Goal: Task Accomplishment & Management: Complete application form

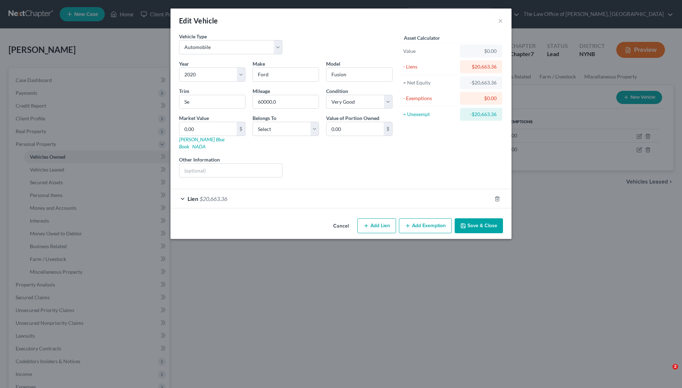
select select "0"
select select "6"
select select "1"
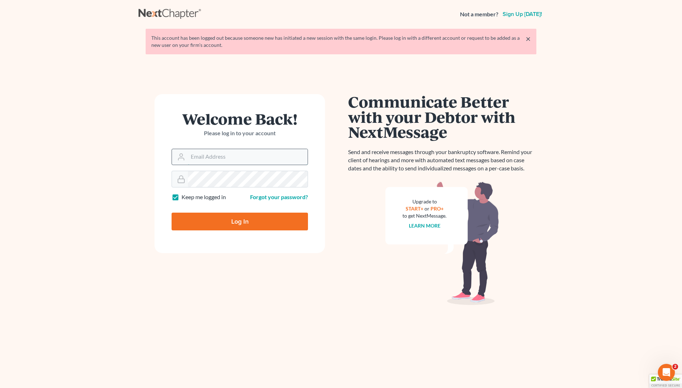
type input "[EMAIL_ADDRESS][DOMAIN_NAME]"
click at [240, 222] on input "Log In" at bounding box center [240, 222] width 136 height 18
type input "Thinking..."
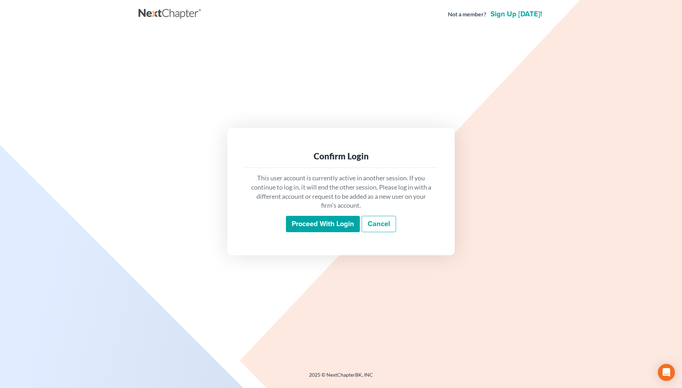
click at [325, 225] on input "Proceed with login" at bounding box center [323, 224] width 74 height 16
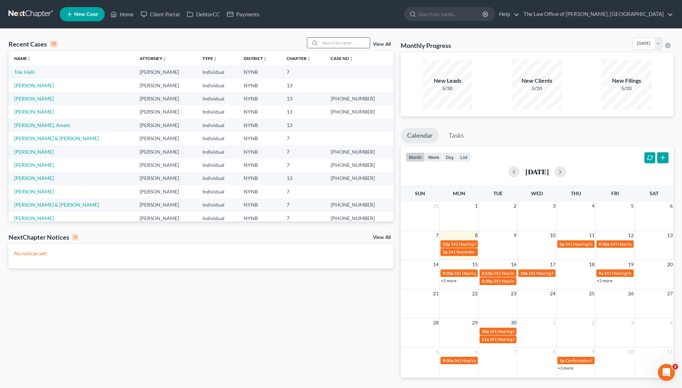
click at [329, 45] on input "search" at bounding box center [345, 43] width 50 height 10
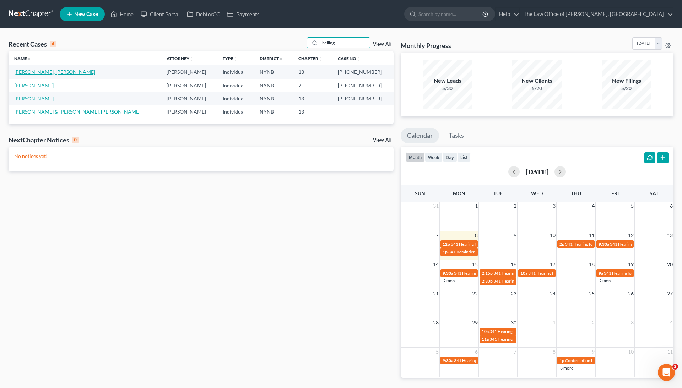
type input "belling"
click at [58, 72] on link "Van Bellingham, Wendy" at bounding box center [54, 72] width 81 height 6
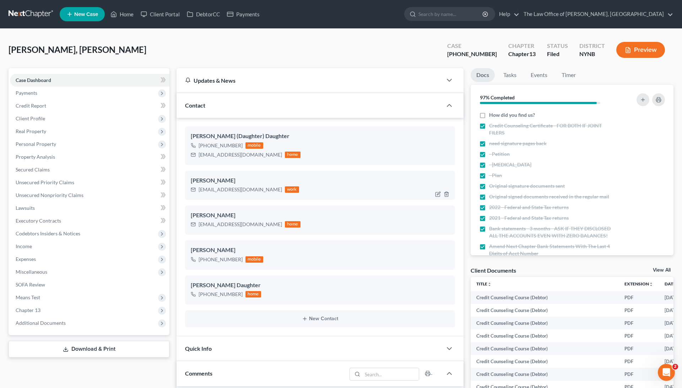
drag, startPoint x: 191, startPoint y: 181, endPoint x: 252, endPoint y: 183, distance: 61.5
click at [252, 183] on div "Wendy Van Bellingham" at bounding box center [320, 181] width 259 height 9
copy div "[PERSON_NAME]"
drag, startPoint x: 492, startPoint y: 53, endPoint x: 452, endPoint y: 53, distance: 39.8
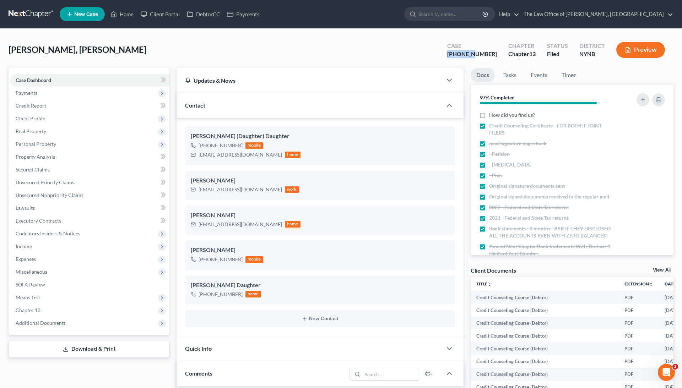
click at [452, 53] on div "Van Bellingham, Wendy Upgraded Case 23-11053-1 Chapter Chapter 13 Status Filed …" at bounding box center [341, 52] width 665 height 31
copy div "23-11053"
click at [129, 17] on link "Home" at bounding box center [122, 14] width 30 height 13
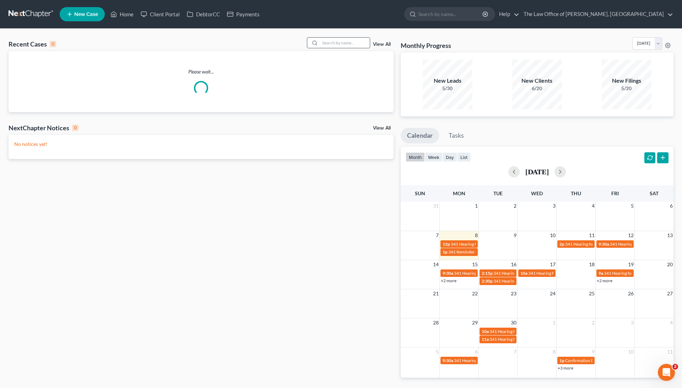
click at [336, 40] on input "search" at bounding box center [345, 43] width 50 height 10
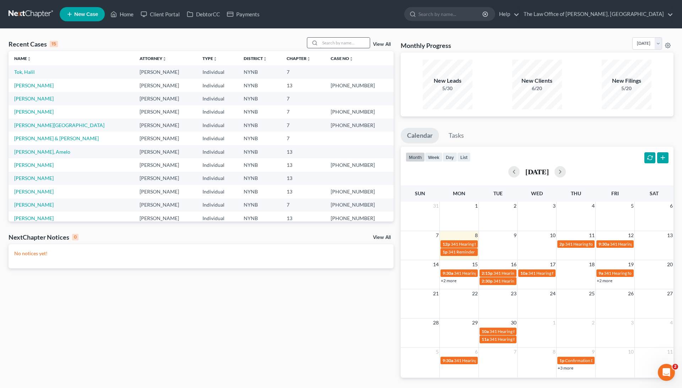
paste input "21-11163"
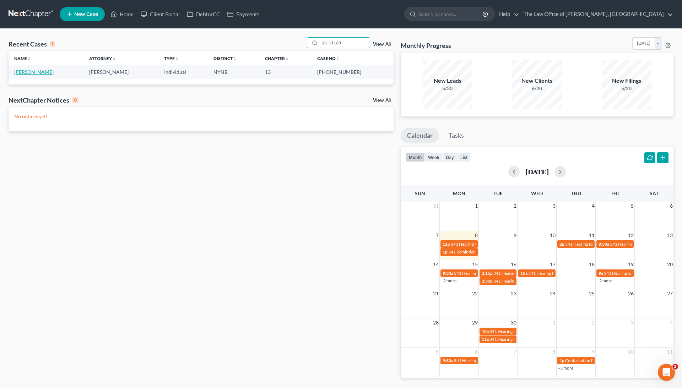
type input "21-11163"
click at [54, 73] on link "[PERSON_NAME]" at bounding box center [33, 72] width 39 height 6
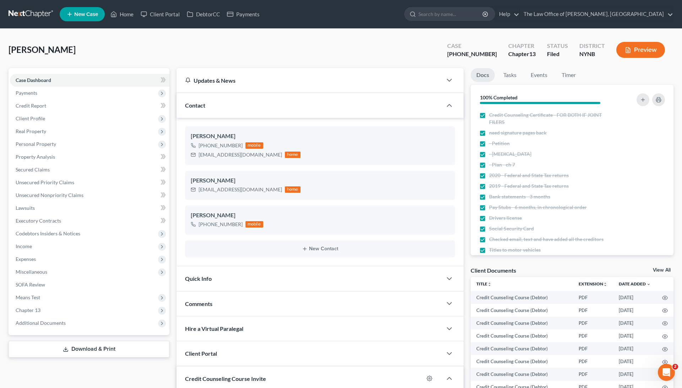
scroll to position [151, 0]
click at [124, 16] on link "Home" at bounding box center [122, 14] width 30 height 13
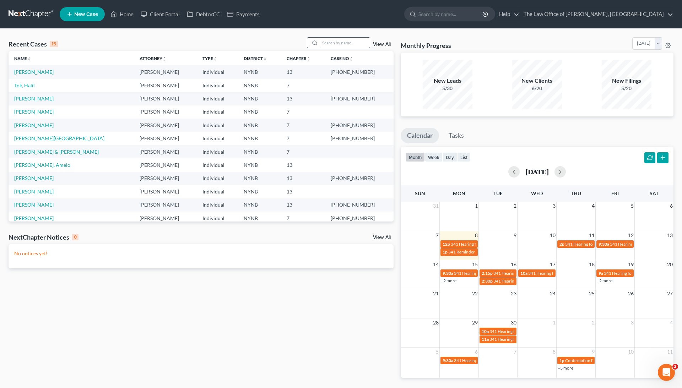
click at [339, 43] on input "search" at bounding box center [345, 43] width 50 height 10
type input "n"
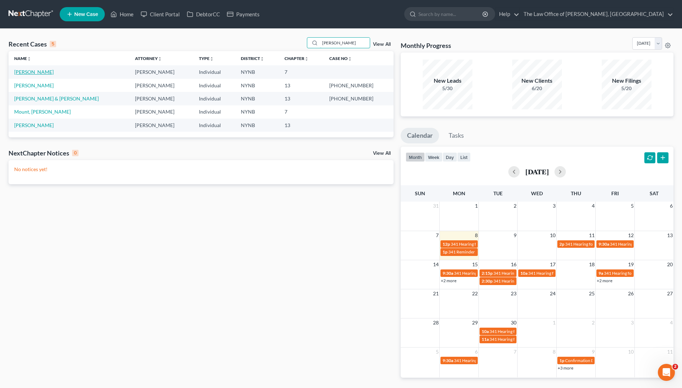
type input "brando"
click at [38, 71] on link "Namiot, Brandon" at bounding box center [33, 72] width 39 height 6
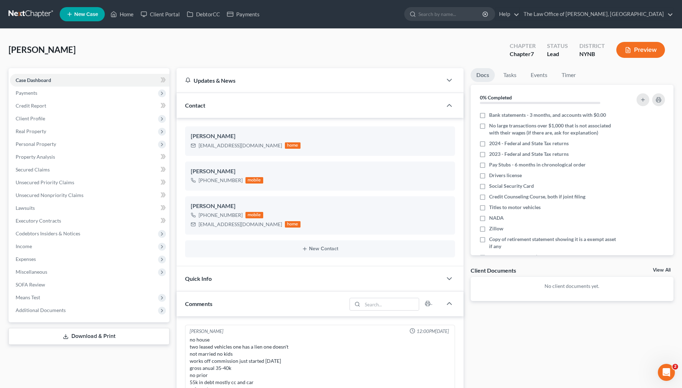
scroll to position [335, 0]
click at [169, 14] on link "Client Portal" at bounding box center [160, 14] width 46 height 13
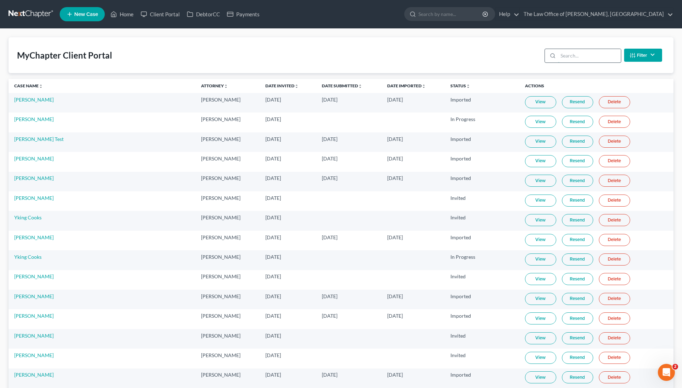
click at [572, 52] on input "search" at bounding box center [589, 56] width 63 height 14
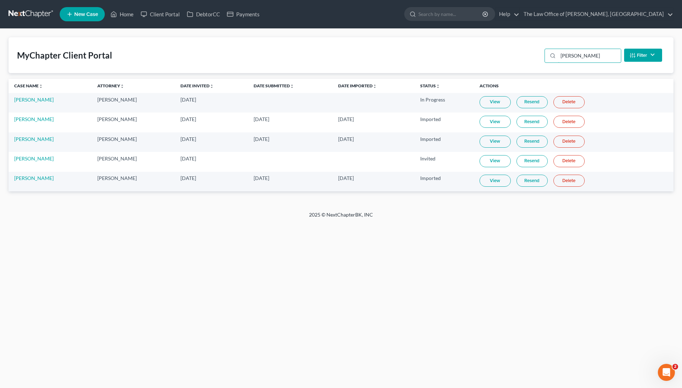
type input "brando"
click at [502, 183] on link "View" at bounding box center [495, 181] width 31 height 12
click at [33, 178] on link "Brandon Namiot" at bounding box center [33, 178] width 39 height 6
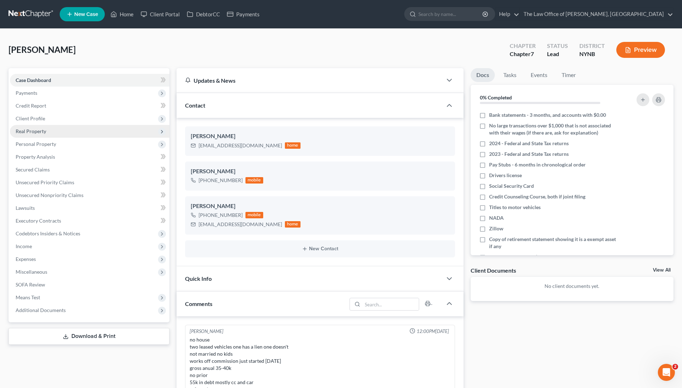
scroll to position [335, 0]
click at [74, 114] on span "Client Profile" at bounding box center [90, 118] width 160 height 13
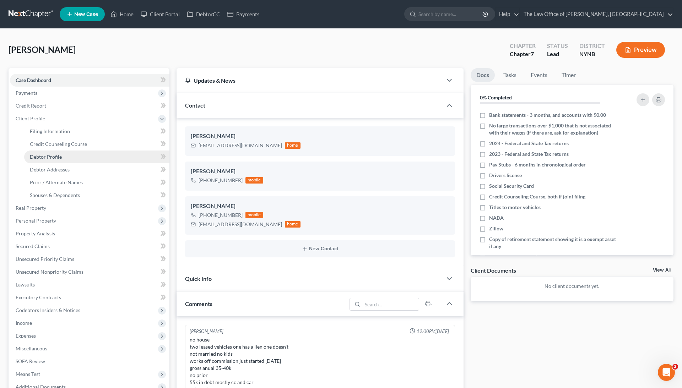
click at [74, 152] on link "Debtor Profile" at bounding box center [96, 157] width 145 height 13
select select "0"
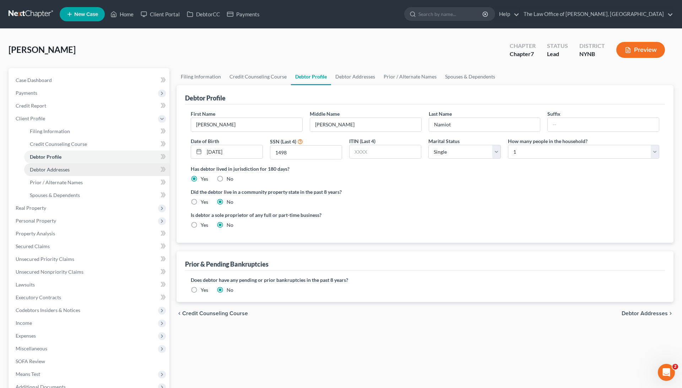
click at [71, 168] on link "Debtor Addresses" at bounding box center [96, 169] width 145 height 13
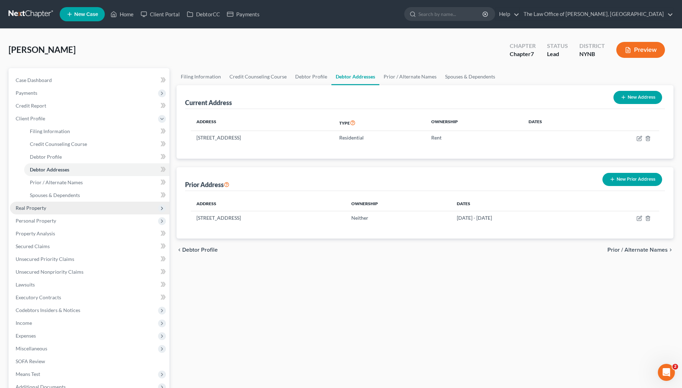
click at [53, 210] on span "Real Property" at bounding box center [90, 208] width 160 height 13
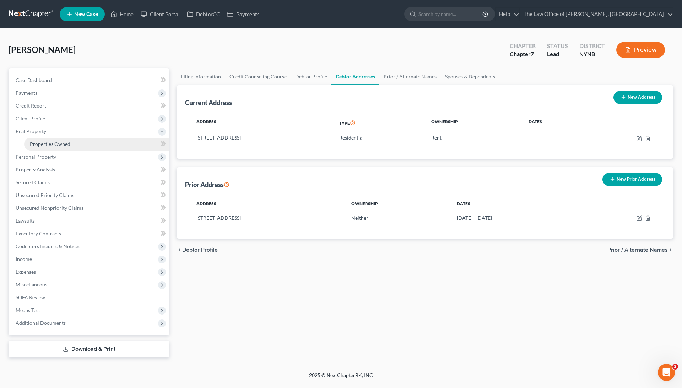
click at [82, 145] on link "Properties Owned" at bounding box center [96, 144] width 145 height 13
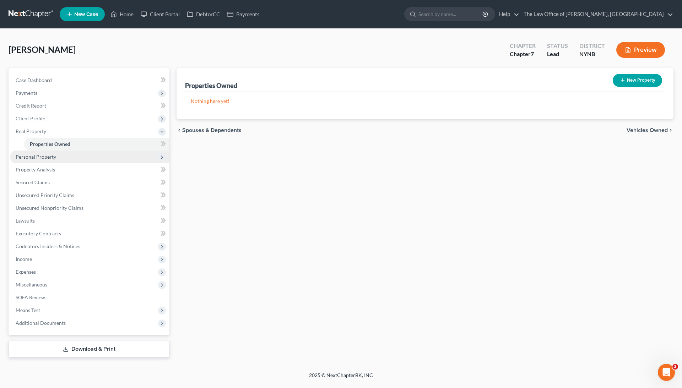
click at [77, 156] on span "Personal Property" at bounding box center [90, 157] width 160 height 13
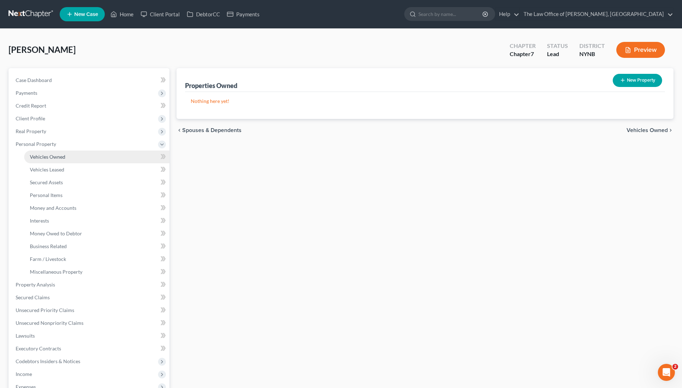
click at [75, 155] on link "Vehicles Owned" at bounding box center [96, 157] width 145 height 13
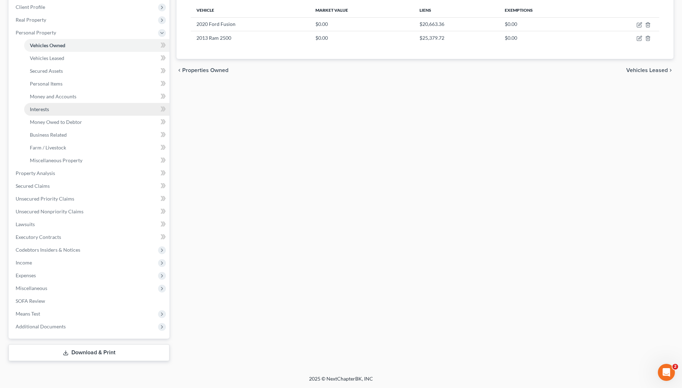
scroll to position [112, 0]
click at [639, 24] on icon "button" at bounding box center [640, 25] width 6 height 6
select select "0"
select select "6"
select select "1"
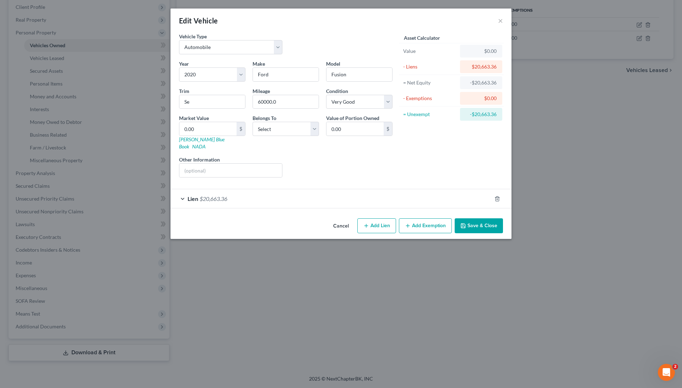
click at [503, 21] on div "Edit Vehicle ×" at bounding box center [341, 21] width 341 height 24
click at [502, 21] on button "×" at bounding box center [500, 20] width 5 height 9
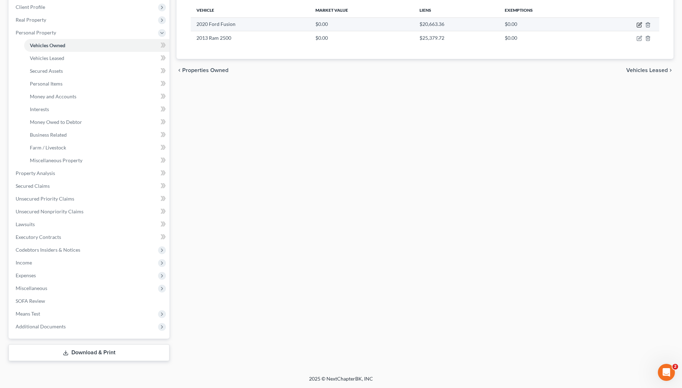
click at [641, 22] on icon "button" at bounding box center [640, 25] width 6 height 6
select select "0"
select select "6"
select select "1"
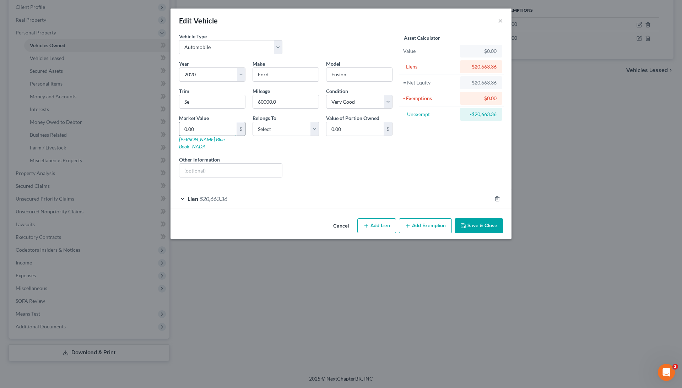
click at [222, 127] on input "0.00" at bounding box center [207, 129] width 57 height 14
type input "1"
type input "1.00"
type input "10"
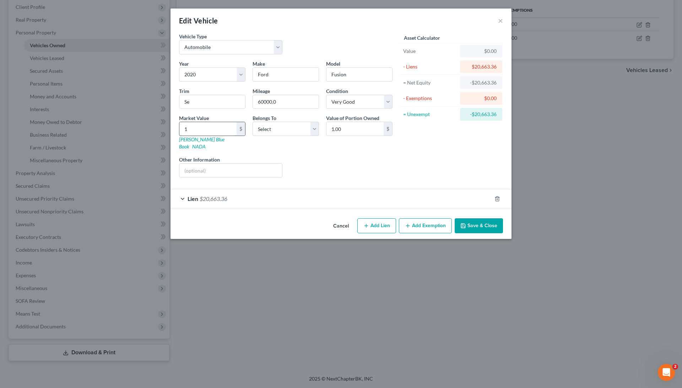
type input "10.00"
type input "105"
type input "105.00"
type input "1052"
type input "1,052.00"
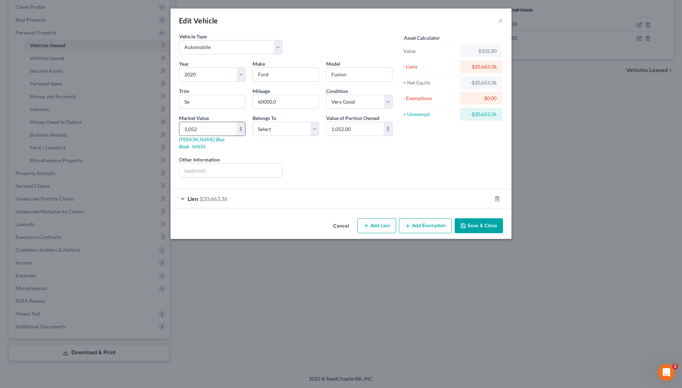
type input "1,0525"
type input "10,525.00"
type input "10,525"
click at [494, 218] on button "Save & Close" at bounding box center [479, 225] width 48 height 15
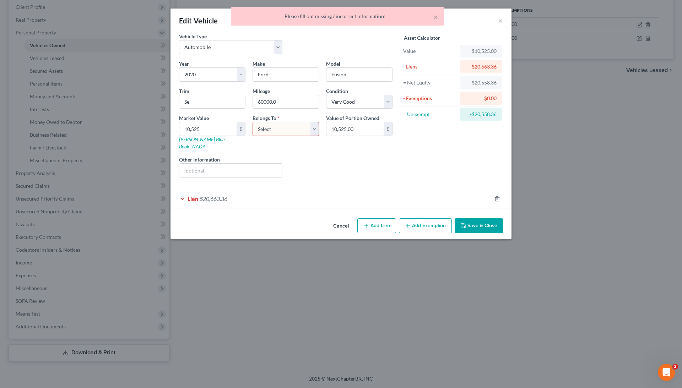
select select "0"
click at [495, 218] on button "Save & Close" at bounding box center [479, 225] width 48 height 15
click at [205, 195] on span "$20,663.36" at bounding box center [214, 198] width 28 height 7
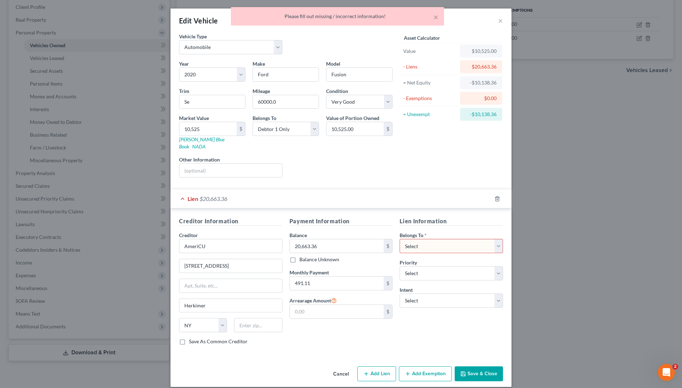
select select "0"
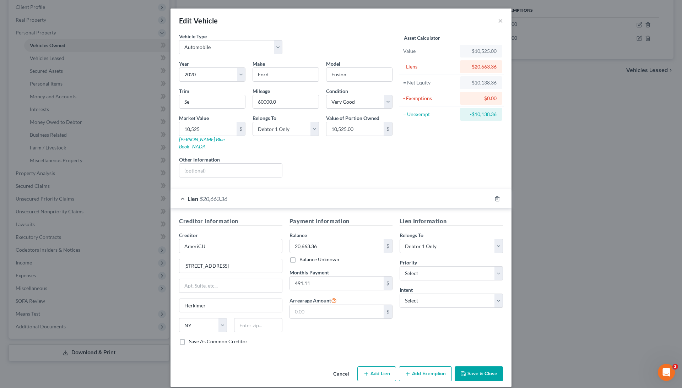
click at [475, 367] on button "Save & Close" at bounding box center [479, 374] width 48 height 15
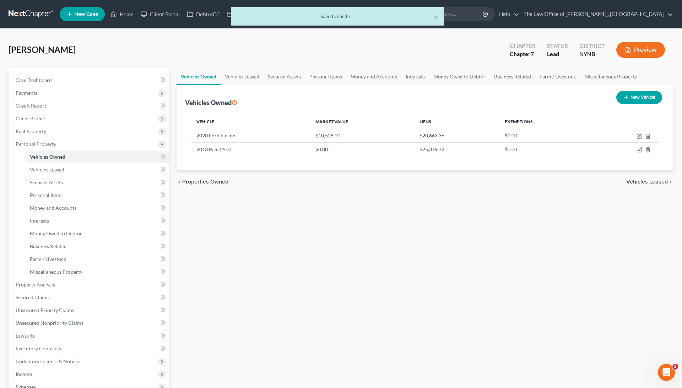
scroll to position [0, 0]
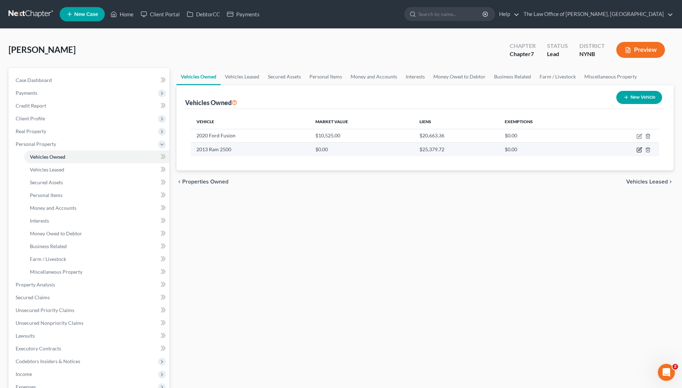
click at [638, 148] on icon "button" at bounding box center [640, 150] width 6 height 6
select select "0"
select select "13"
select select "3"
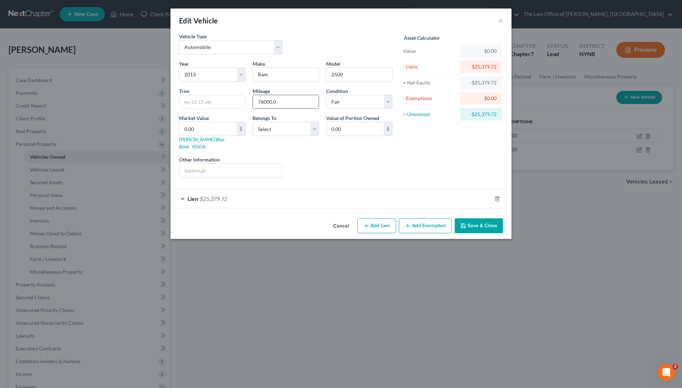
click at [264, 101] on input "76000.0" at bounding box center [286, 102] width 66 height 14
click at [228, 129] on input "0.00" at bounding box center [207, 129] width 57 height 14
type input "0"
type input "2"
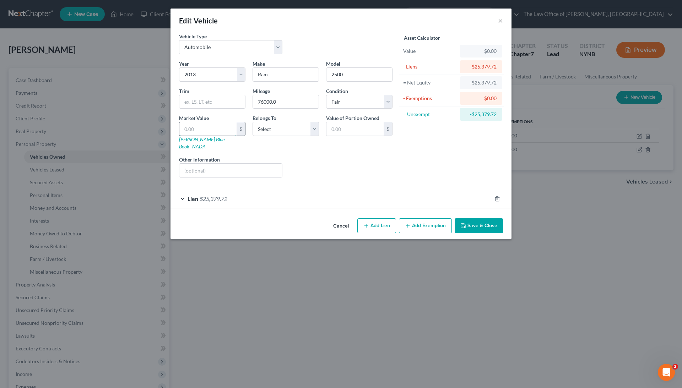
type input "2.00"
type input "21"
type input "21.00"
type input "210"
type input "210.00"
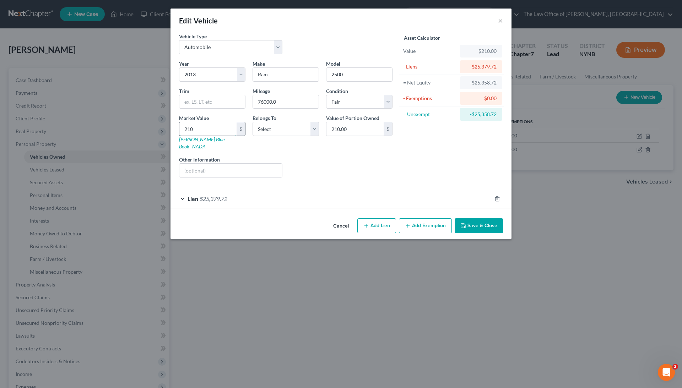
type input "2105"
type input "2,105.00"
type input "2,1050"
type input "21,050.00"
type input "21,050"
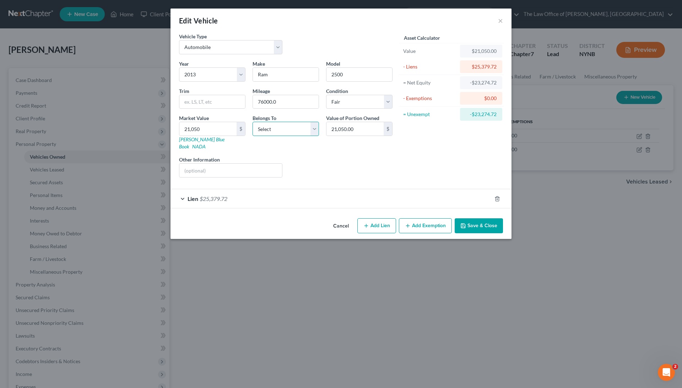
select select "0"
click at [279, 189] on div "Lien $25,379.72" at bounding box center [331, 198] width 321 height 19
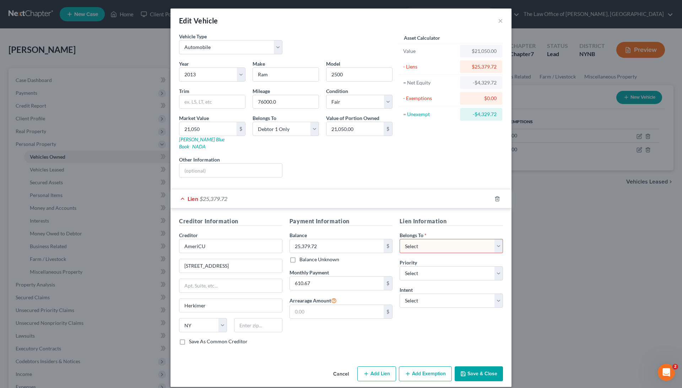
select select "0"
click at [471, 367] on button "Save & Close" at bounding box center [479, 374] width 48 height 15
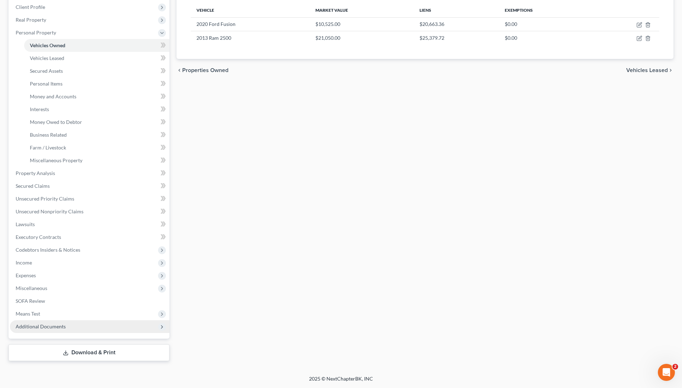
click at [63, 330] on span "Additional Documents" at bounding box center [90, 326] width 160 height 13
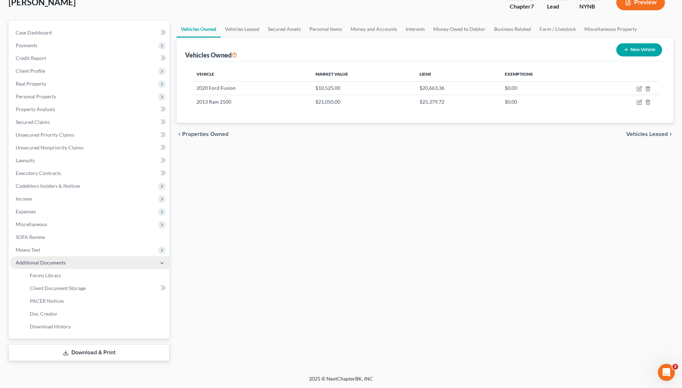
scroll to position [48, 0]
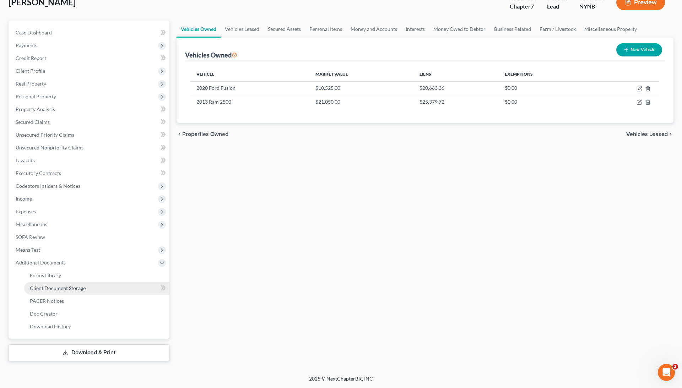
click at [89, 287] on link "Client Document Storage" at bounding box center [96, 288] width 145 height 13
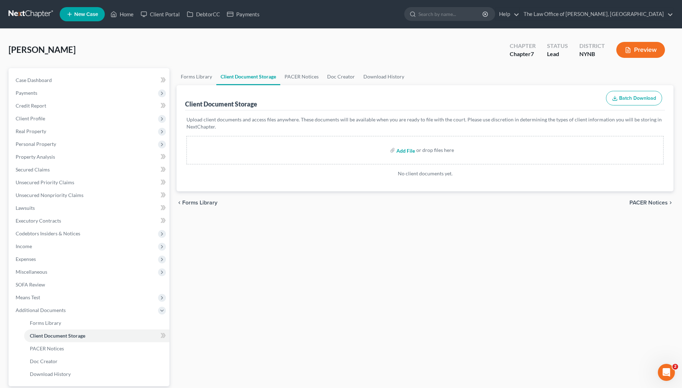
click at [405, 146] on input "file" at bounding box center [404, 150] width 17 height 13
type input "C:\fakepath\2013 Ram Ram 2500 Pickup-V8 Crew Cab Laramie 4WD Average Price & Es…"
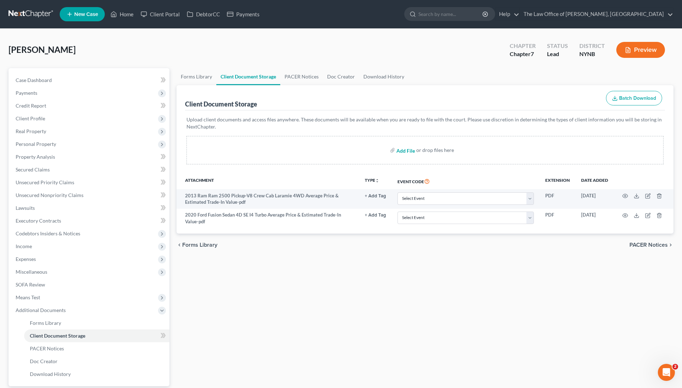
click at [407, 150] on input "file" at bounding box center [404, 150] width 17 height 13
click at [406, 152] on input "file" at bounding box center [404, 150] width 17 height 13
type input "C:\fakepath\bank st.pdf"
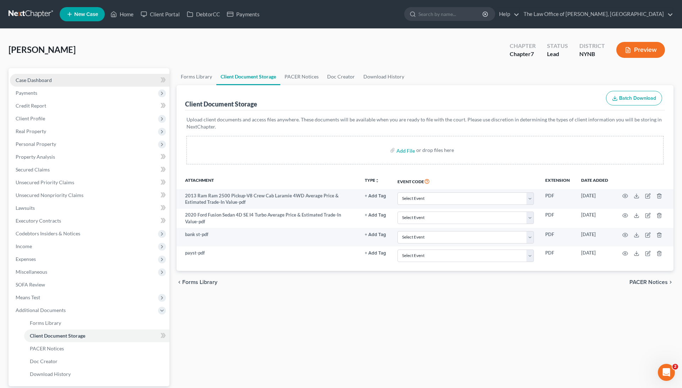
click at [70, 77] on link "Case Dashboard" at bounding box center [90, 80] width 160 height 13
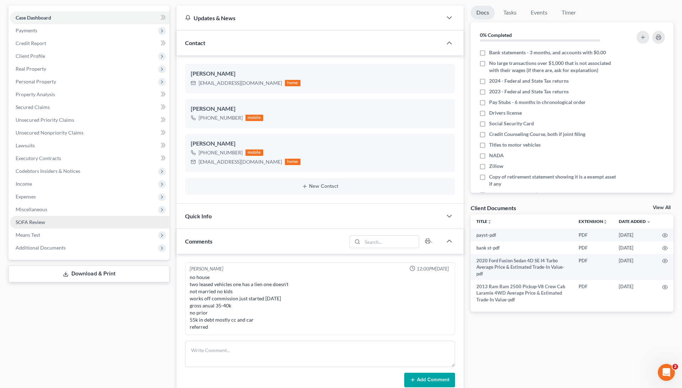
scroll to position [61, 0]
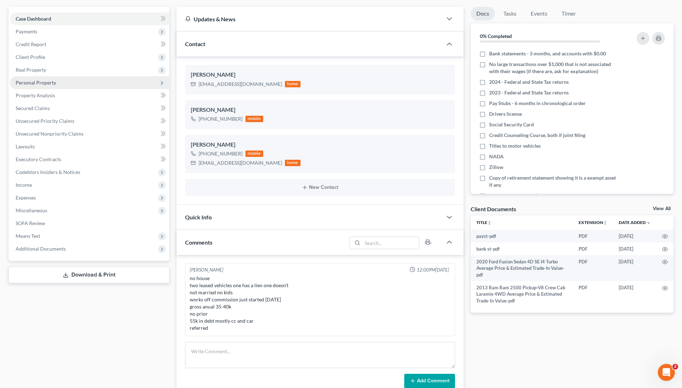
click at [59, 83] on span "Personal Property" at bounding box center [90, 82] width 160 height 13
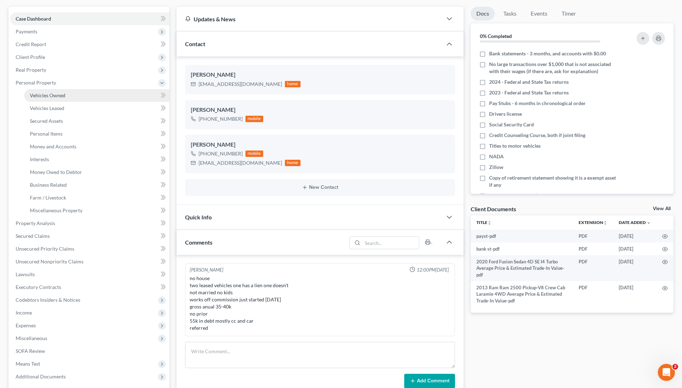
click at [58, 96] on span "Vehicles Owned" at bounding box center [48, 95] width 36 height 6
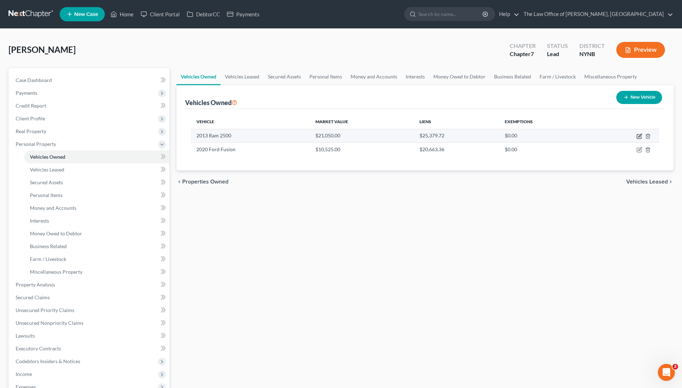
click at [639, 136] on icon "button" at bounding box center [640, 137] width 6 height 6
select select "0"
select select "13"
select select "3"
select select "0"
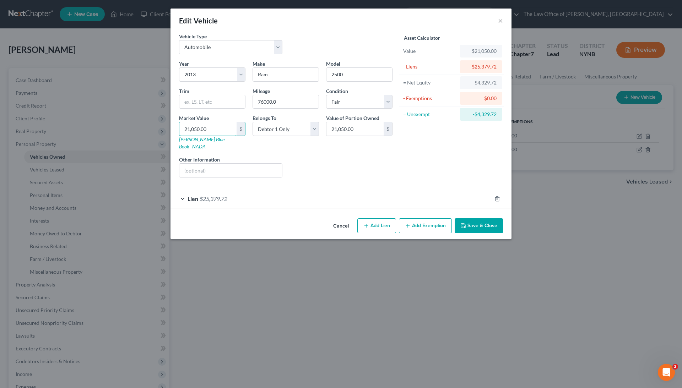
drag, startPoint x: 215, startPoint y: 128, endPoint x: 177, endPoint y: 126, distance: 38.0
click at [177, 127] on div "Market Value 21,050.00 $ Kelly Blue Book NADA" at bounding box center [213, 132] width 74 height 36
click at [499, 198] on polyline "button" at bounding box center [497, 198] width 4 height 0
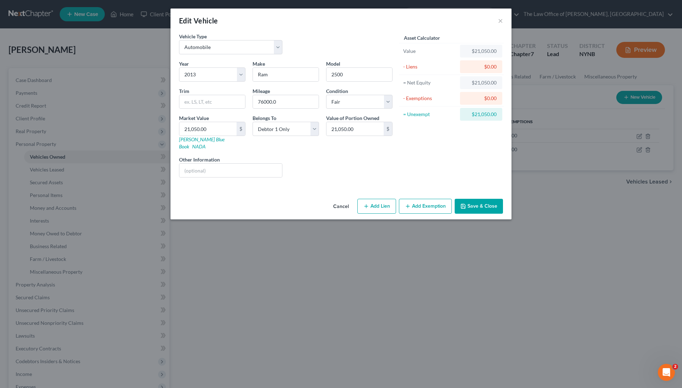
click at [496, 20] on div "Edit Vehicle ×" at bounding box center [341, 21] width 341 height 24
click at [501, 22] on button "×" at bounding box center [500, 20] width 5 height 9
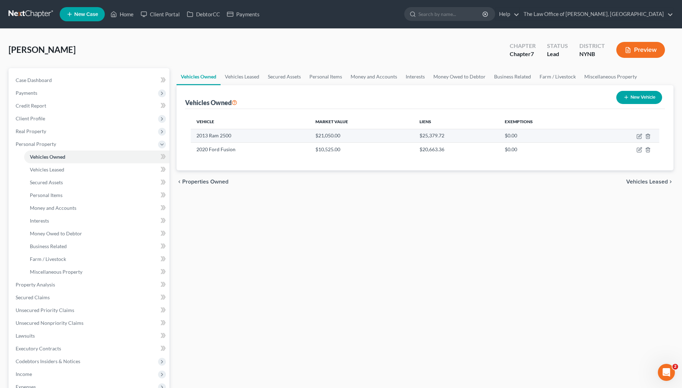
click at [646, 139] on td at bounding box center [625, 136] width 67 height 14
click at [647, 134] on icon "button" at bounding box center [648, 137] width 6 height 6
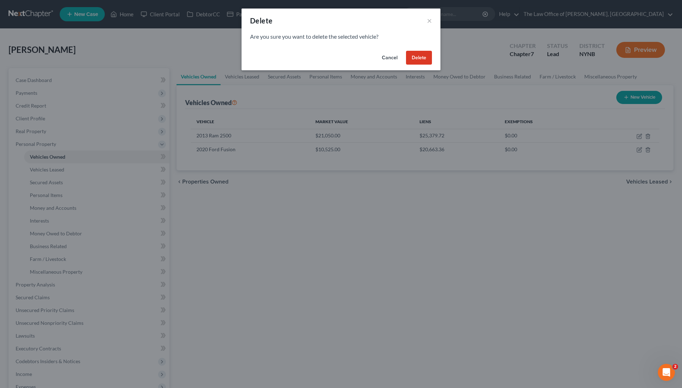
click at [418, 58] on button "Delete" at bounding box center [419, 58] width 26 height 14
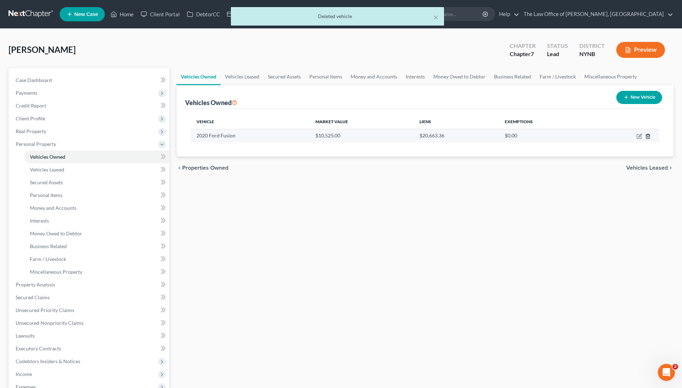
click at [648, 134] on icon "button" at bounding box center [648, 137] width 6 height 6
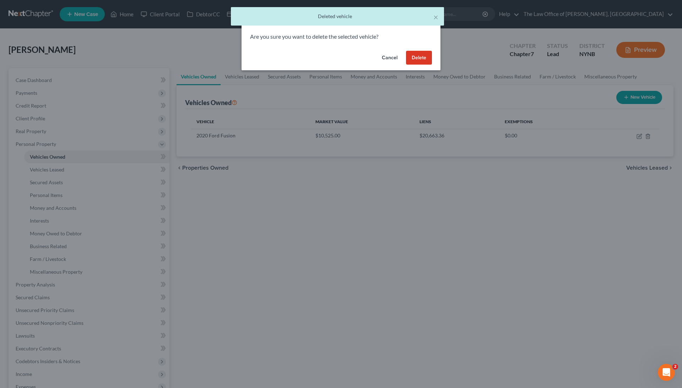
click at [423, 62] on button "Delete" at bounding box center [419, 58] width 26 height 14
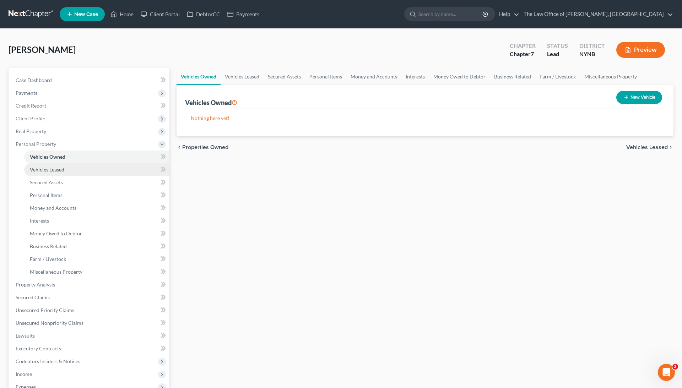
click at [88, 169] on link "Vehicles Leased" at bounding box center [96, 169] width 145 height 13
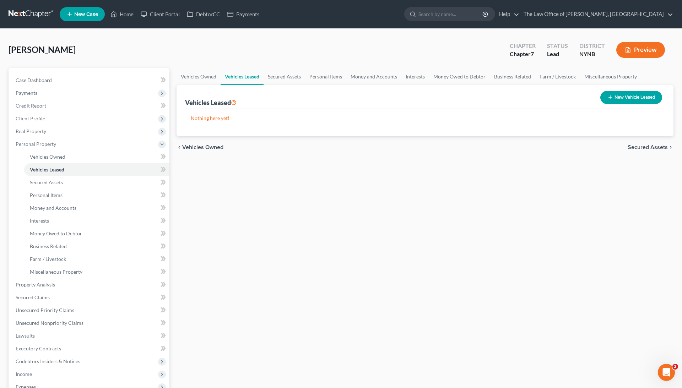
click at [614, 100] on button "New Vehicle Leased" at bounding box center [631, 97] width 62 height 13
select select "0"
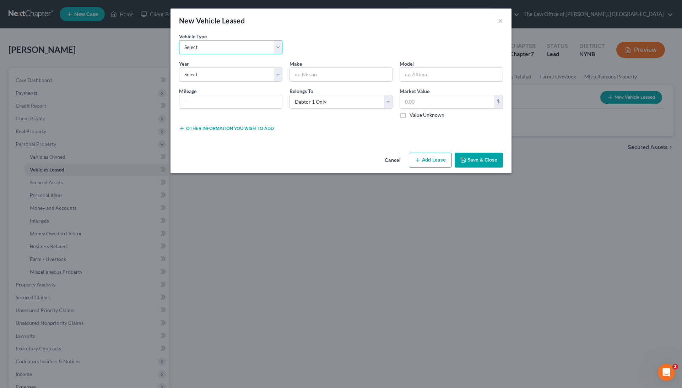
select select "1"
select select "13"
click at [244, 97] on input "text" at bounding box center [230, 102] width 103 height 14
click at [366, 71] on input "text" at bounding box center [341, 75] width 103 height 14
click at [244, 102] on input "text" at bounding box center [230, 102] width 103 height 14
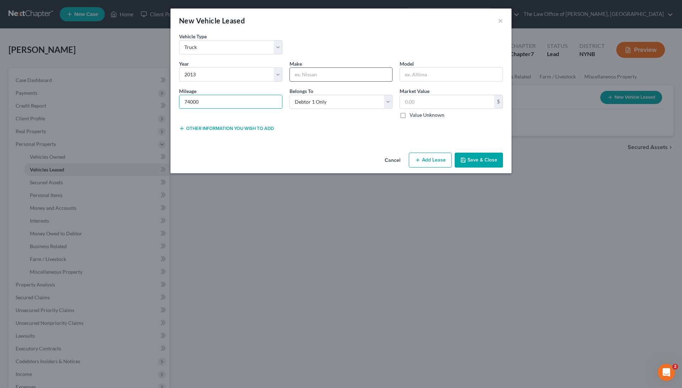
type input "74000"
click at [313, 76] on input "text" at bounding box center [341, 75] width 103 height 14
type input "Ram"
click at [423, 77] on input "text" at bounding box center [451, 75] width 103 height 14
type input "2500"
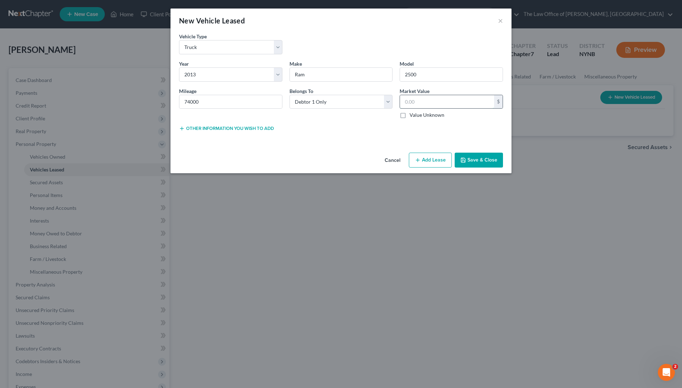
click at [436, 95] on input "text" at bounding box center [447, 102] width 94 height 14
paste input "21,050.00"
type input "21,050.00"
click at [492, 156] on button "Save & Close" at bounding box center [479, 160] width 48 height 15
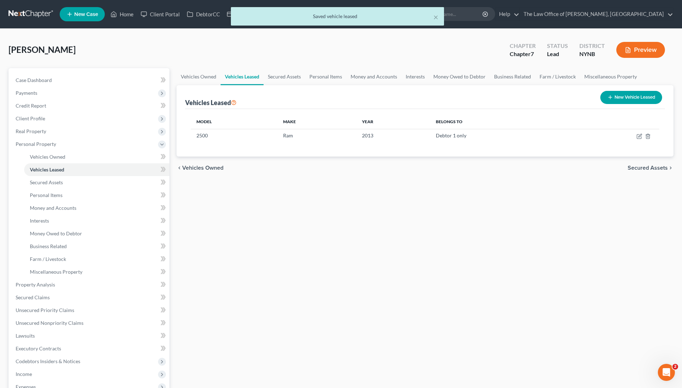
click at [638, 100] on button "New Vehicle Leased" at bounding box center [631, 97] width 62 height 13
select select "0"
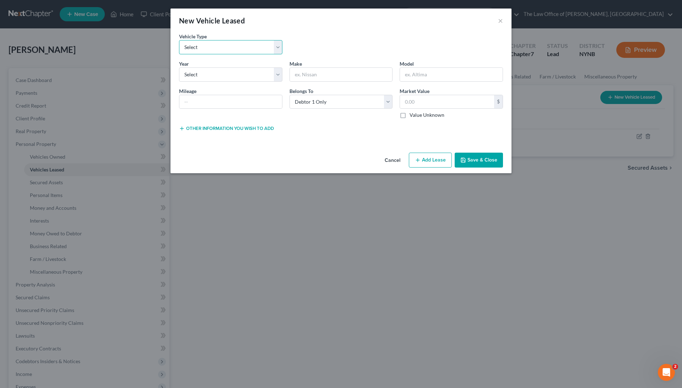
select select "0"
select select "6"
click at [323, 77] on input "text" at bounding box center [341, 75] width 103 height 14
type input "Ford"
click at [480, 70] on input "text" at bounding box center [451, 75] width 103 height 14
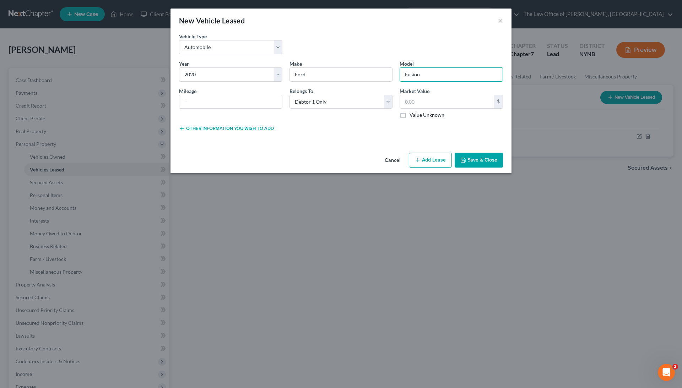
type input "Fusion"
click at [479, 162] on button "Save & Close" at bounding box center [479, 160] width 48 height 15
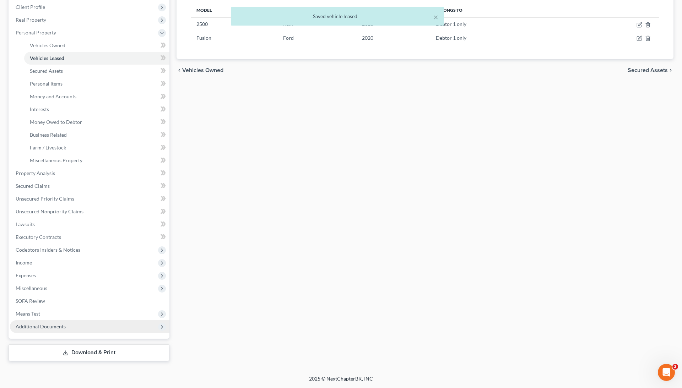
click at [63, 322] on span "Additional Documents" at bounding box center [90, 326] width 160 height 13
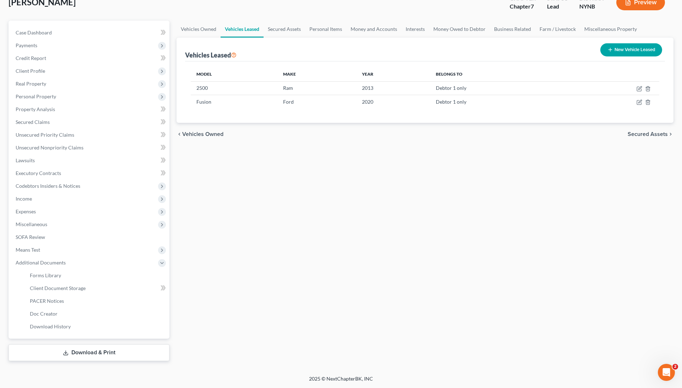
scroll to position [48, 0]
click at [61, 325] on span "Download History" at bounding box center [50, 327] width 41 height 6
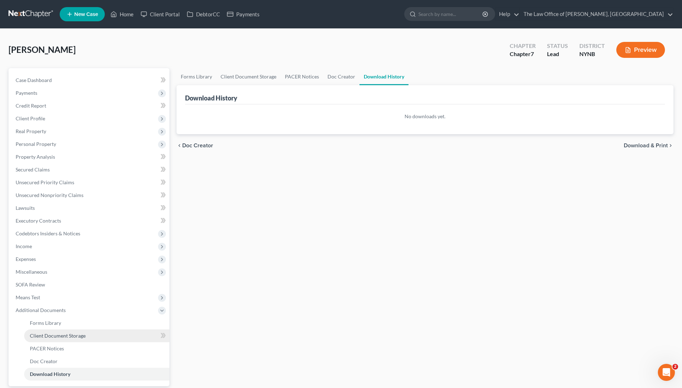
click at [60, 332] on link "Client Document Storage" at bounding box center [96, 336] width 145 height 13
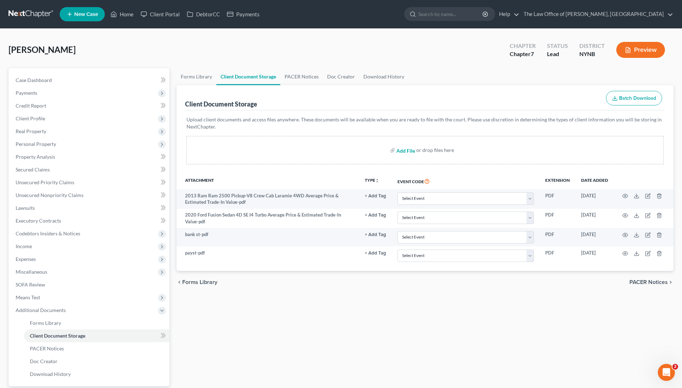
click at [409, 151] on input "file" at bounding box center [404, 150] width 17 height 13
type input "C:\fakepath\SSC.pdf"
click at [405, 152] on input "file" at bounding box center [404, 150] width 17 height 13
type input "C:\fakepath\ID.pdf"
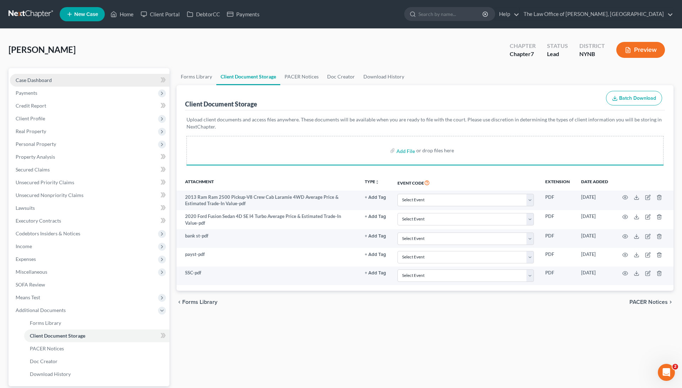
click at [63, 82] on link "Case Dashboard" at bounding box center [90, 80] width 160 height 13
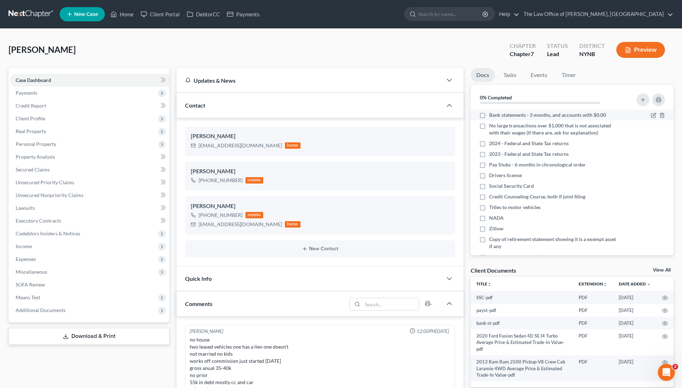
click at [489, 114] on label "Bank statements - 3 months, and accounts with $0.00" at bounding box center [547, 115] width 117 height 7
click at [492, 114] on input "Bank statements - 3 months, and accounts with $0.00" at bounding box center [494, 114] width 5 height 5
checkbox input "true"
click at [489, 173] on label "Drivers license" at bounding box center [505, 175] width 33 height 7
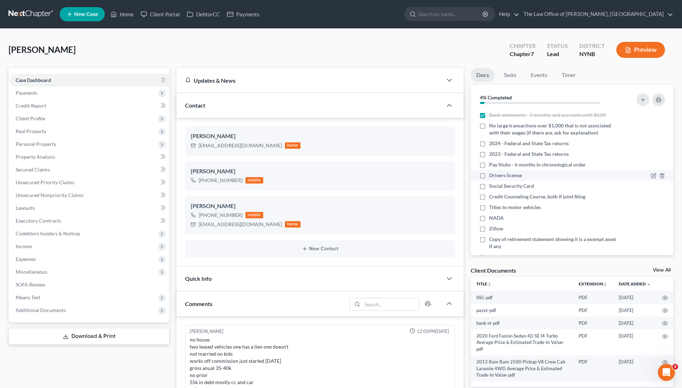
click at [492, 173] on input "Drivers license" at bounding box center [494, 174] width 5 height 5
checkbox input "true"
click at [489, 185] on label "Social Security Card" at bounding box center [511, 186] width 45 height 7
click at [492, 185] on input "Social Security Card" at bounding box center [494, 185] width 5 height 5
checkbox input "true"
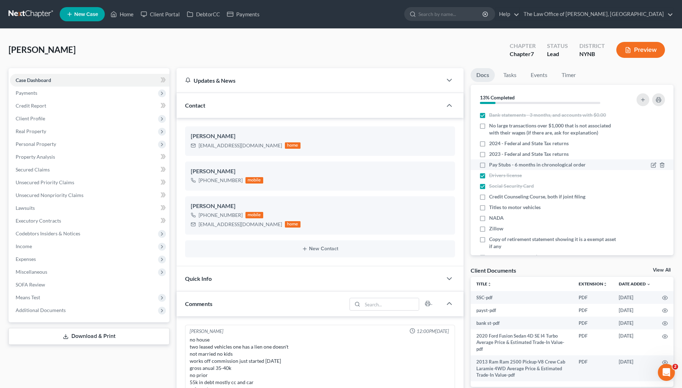
click at [489, 165] on label "Pay Stubs - 6 months in chronological order" at bounding box center [537, 164] width 97 height 7
click at [492, 165] on input "Pay Stubs - 6 months in chronological order" at bounding box center [494, 163] width 5 height 5
checkbox input "true"
click at [489, 216] on label "NADA" at bounding box center [496, 218] width 15 height 7
click at [492, 216] on input "NADA" at bounding box center [494, 217] width 5 height 5
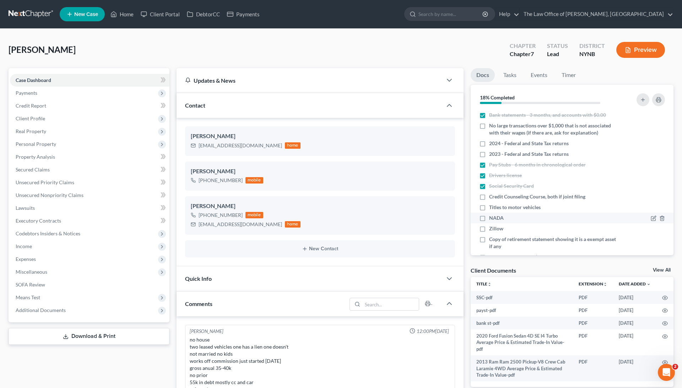
checkbox input "true"
click at [489, 206] on label "Titles to motor vehicles" at bounding box center [515, 207] width 52 height 7
click at [492, 206] on input "Titles to motor vehicles" at bounding box center [494, 206] width 5 height 5
checkbox input "true"
click at [489, 228] on label "Zillow" at bounding box center [496, 228] width 14 height 7
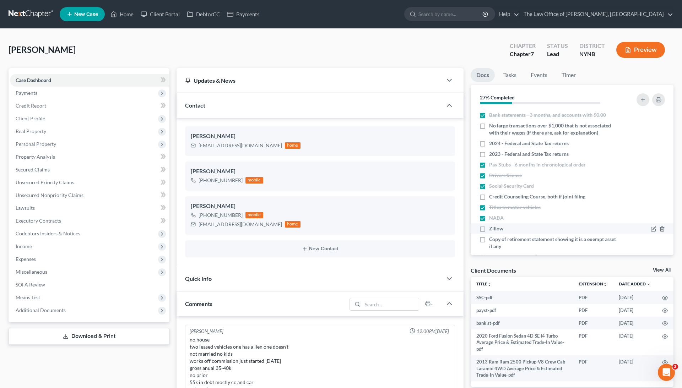
click at [492, 228] on input "Zillow" at bounding box center [494, 227] width 5 height 5
checkbox input "true"
click at [489, 126] on label "No large transactions over $1,000 that is not associated with their wages (if t…" at bounding box center [553, 129] width 128 height 14
click at [492, 126] on input "No large transactions over $1,000 that is not associated with their wages (if t…" at bounding box center [494, 124] width 5 height 5
checkbox input "true"
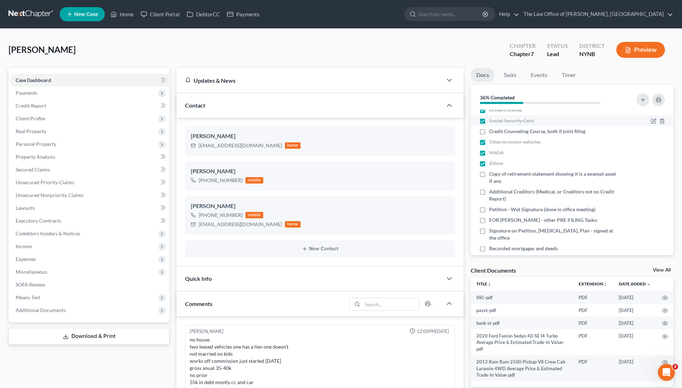
scroll to position [77, 0]
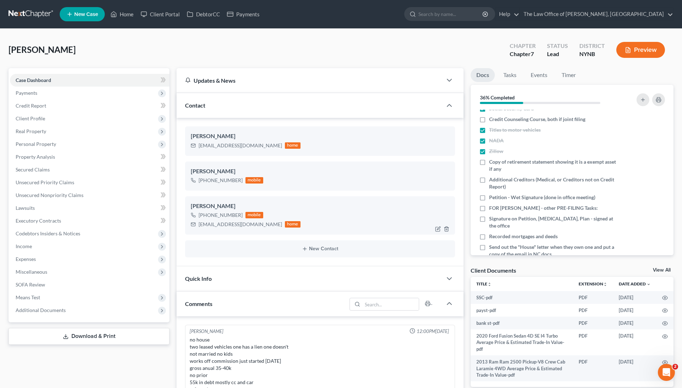
click at [224, 225] on div "namiottb123@icloud.com" at bounding box center [240, 224] width 83 height 7
copy div "namiottb123@icloud.com"
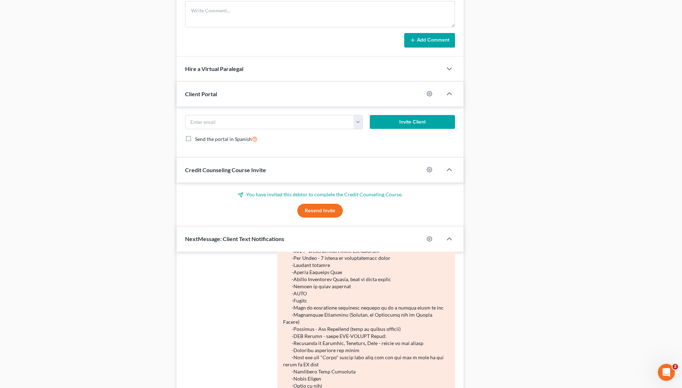
scroll to position [390, 0]
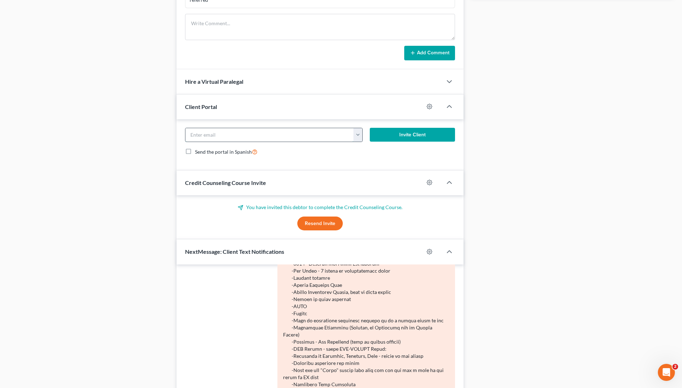
click at [278, 132] on input "email" at bounding box center [269, 135] width 168 height 14
click at [632, 193] on div "Docs Tasks Events Timer 36% Completed Nothing here yet! Bank statements - 3 mon…" at bounding box center [572, 50] width 210 height 745
click at [322, 222] on button "Resend Invite" at bounding box center [319, 224] width 45 height 14
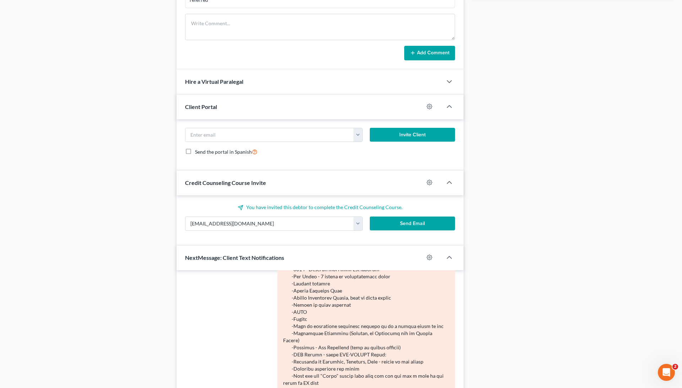
click at [410, 228] on button "Send Email" at bounding box center [412, 224] width 85 height 14
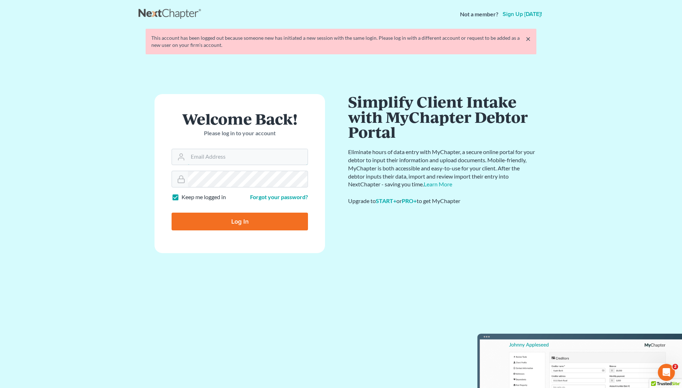
type input "[EMAIL_ADDRESS][DOMAIN_NAME]"
click at [224, 221] on input "Log In" at bounding box center [240, 222] width 136 height 18
type input "Thinking..."
type input "pa@mvnlaw.com"
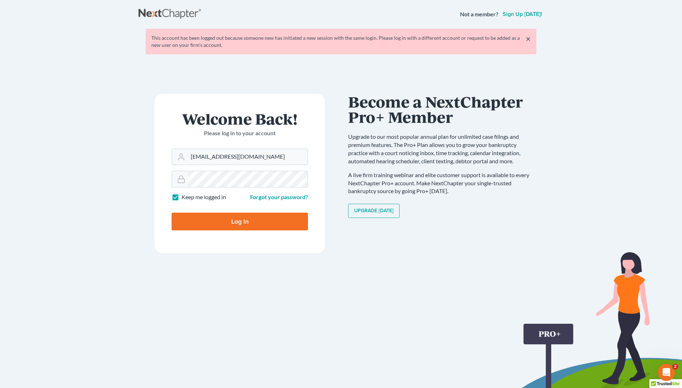
click at [234, 218] on input "Log In" at bounding box center [240, 222] width 136 height 18
type input "Thinking..."
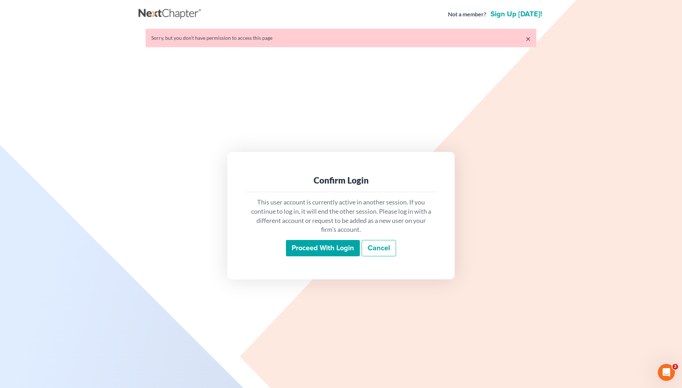
click at [347, 244] on input "Proceed with login" at bounding box center [323, 248] width 74 height 16
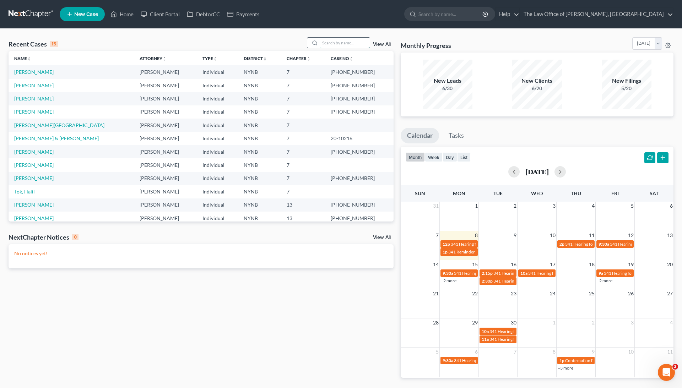
click at [338, 43] on input "search" at bounding box center [345, 43] width 50 height 10
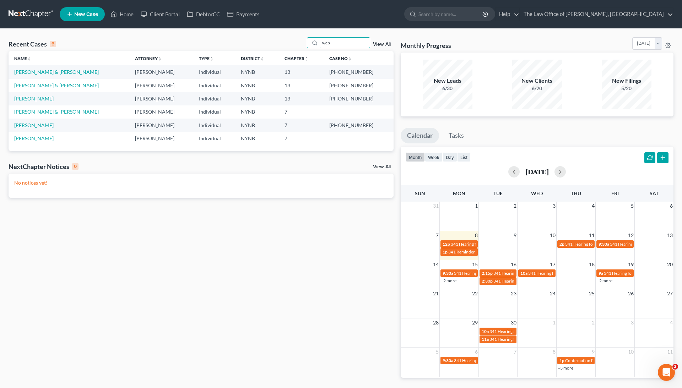
type input "web"
click at [23, 73] on link "[PERSON_NAME] & [PERSON_NAME]" at bounding box center [56, 72] width 85 height 6
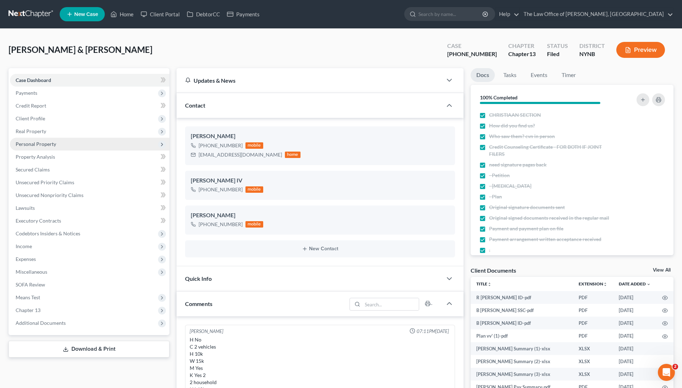
scroll to position [92, 0]
click at [211, 189] on div "+1 (518) 414-1305" at bounding box center [221, 189] width 44 height 7
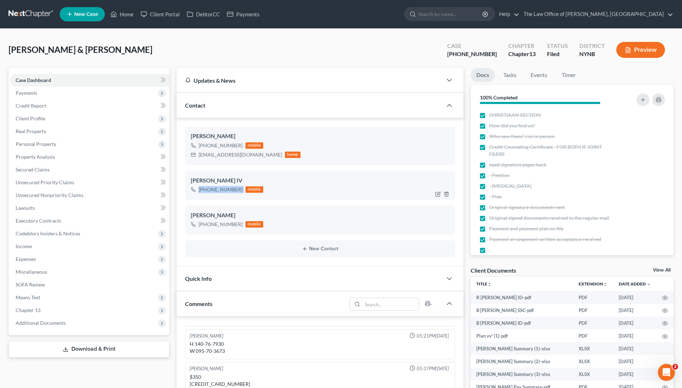
click at [211, 189] on div "+1 (518) 414-1305" at bounding box center [221, 189] width 44 height 7
copy div "+1 (518) 414-1305"
click at [47, 241] on span "Income" at bounding box center [90, 246] width 160 height 13
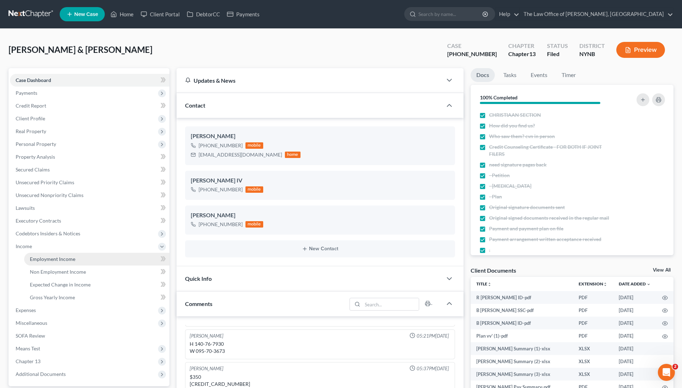
click at [54, 256] on span "Employment Income" at bounding box center [52, 259] width 45 height 6
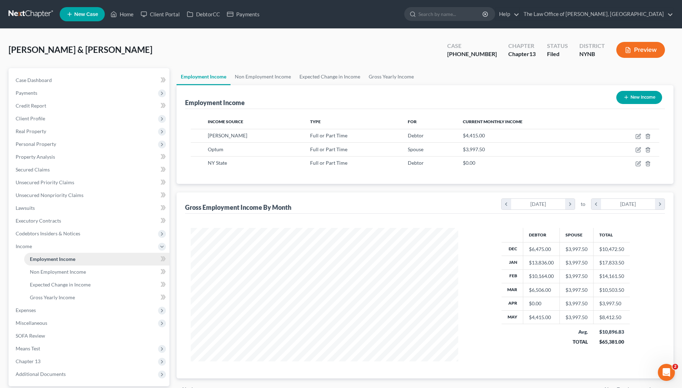
scroll to position [134, 281]
click at [123, 16] on link "Home" at bounding box center [122, 14] width 30 height 13
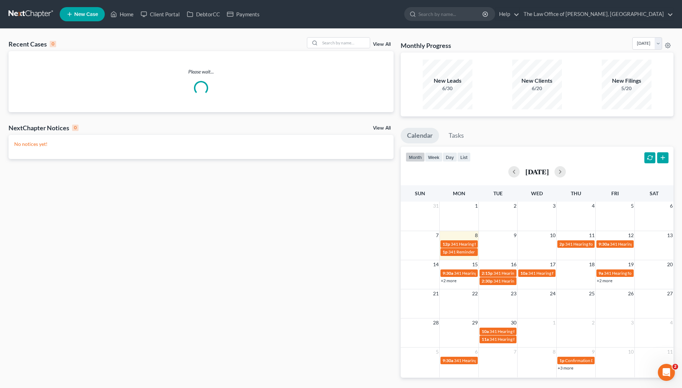
click at [336, 48] on div "Recent Cases 0 View All" at bounding box center [201, 44] width 385 height 14
click at [337, 42] on input "search" at bounding box center [345, 43] width 50 height 10
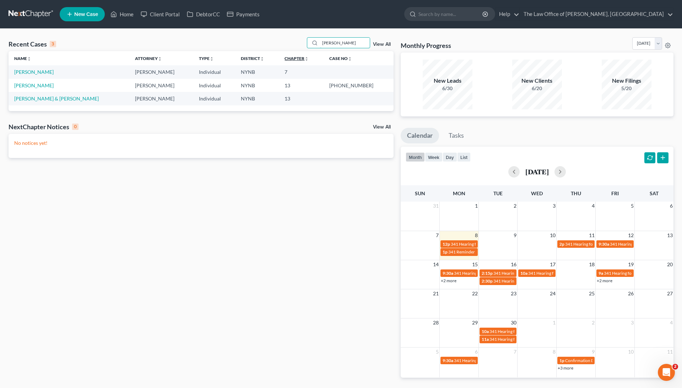
type input "Paige"
drag, startPoint x: 309, startPoint y: 57, endPoint x: 40, endPoint y: 71, distance: 269.7
click at [40, 71] on link "[PERSON_NAME]" at bounding box center [33, 72] width 39 height 6
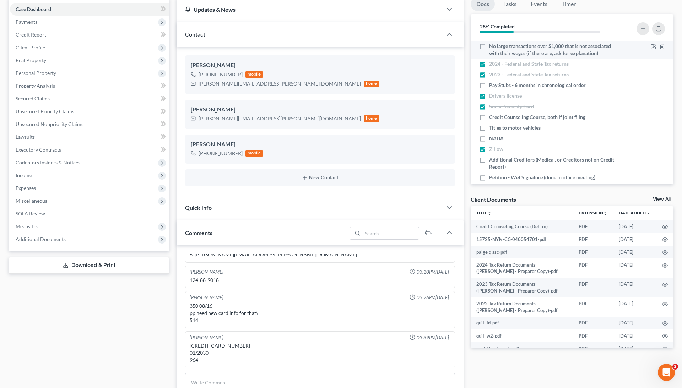
click at [489, 45] on label "No large transactions over $1,000 that is not associated with their wages (if t…" at bounding box center [553, 50] width 128 height 14
click at [492, 45] on input "No large transactions over $1,000 that is not associated with their wages (if t…" at bounding box center [494, 45] width 5 height 5
checkbox input "true"
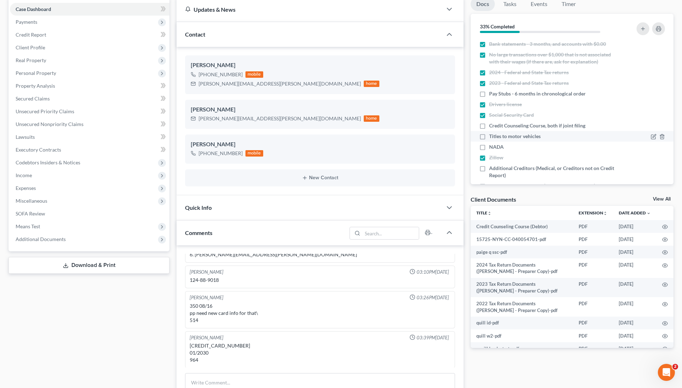
click at [489, 134] on label "Titles to motor vehicles" at bounding box center [515, 136] width 52 height 7
click at [492, 134] on input "Titles to motor vehicles" at bounding box center [494, 135] width 5 height 5
checkbox input "true"
click at [489, 127] on label "Credit Counseling Course, both if joint filing" at bounding box center [537, 125] width 96 height 7
click at [492, 127] on input "Credit Counseling Course, both if joint filing" at bounding box center [494, 124] width 5 height 5
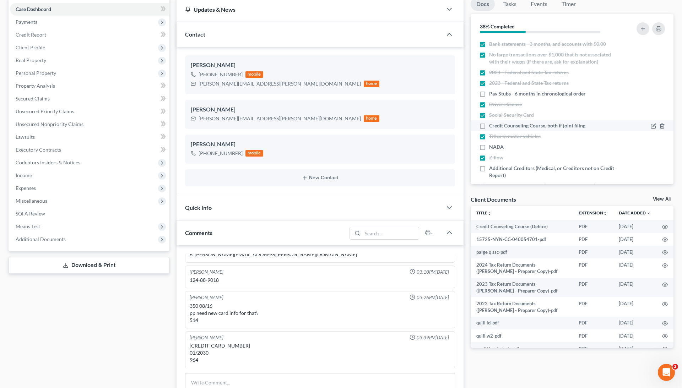
checkbox input "true"
click at [92, 69] on span "Personal Property" at bounding box center [90, 73] width 160 height 13
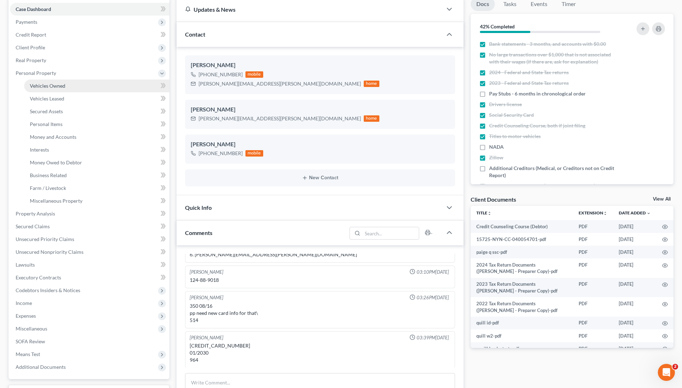
click at [83, 85] on link "Vehicles Owned" at bounding box center [96, 86] width 145 height 13
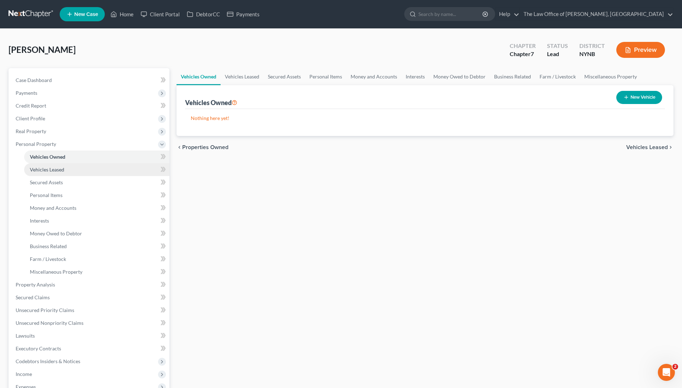
click at [66, 168] on link "Vehicles Leased" at bounding box center [96, 169] width 145 height 13
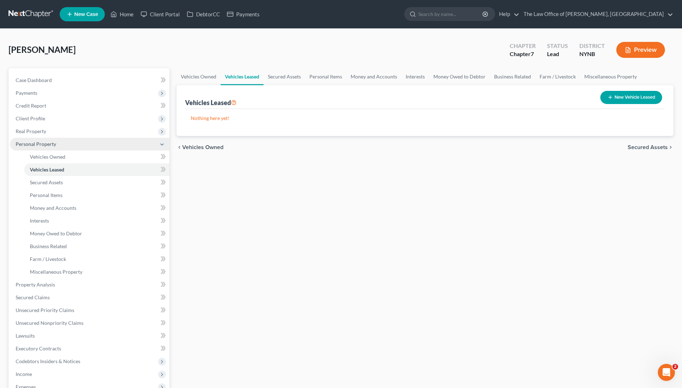
click at [65, 146] on span "Personal Property" at bounding box center [90, 144] width 160 height 13
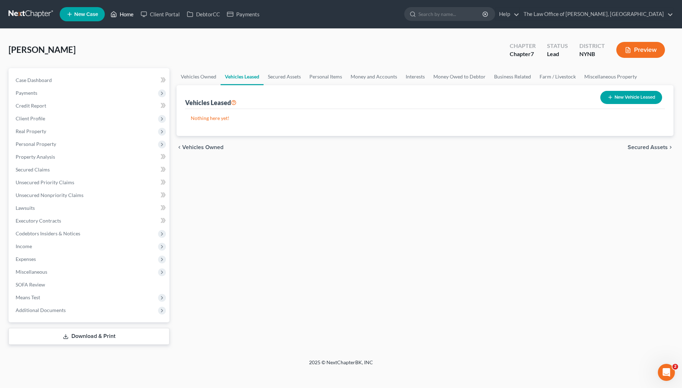
click at [125, 15] on link "Home" at bounding box center [122, 14] width 30 height 13
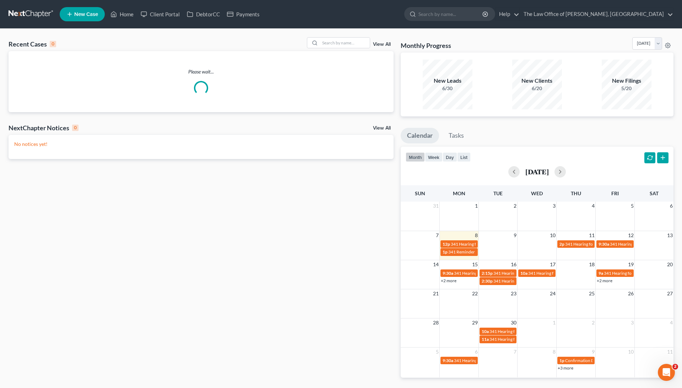
click at [338, 50] on div "Recent Cases 0 View All" at bounding box center [201, 44] width 385 height 14
click at [336, 45] on input "search" at bounding box center [345, 43] width 50 height 10
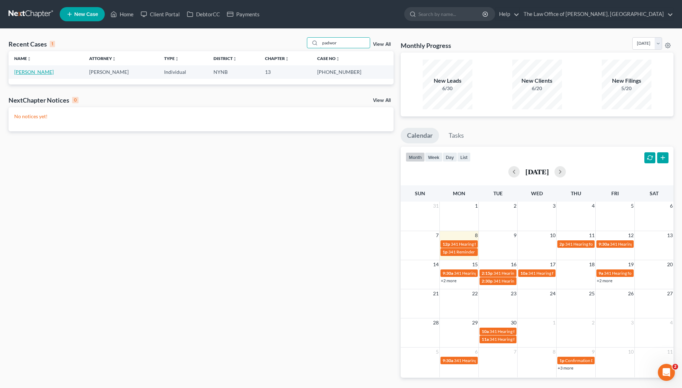
type input "padwor"
click at [48, 69] on link "[PERSON_NAME]" at bounding box center [33, 72] width 39 height 6
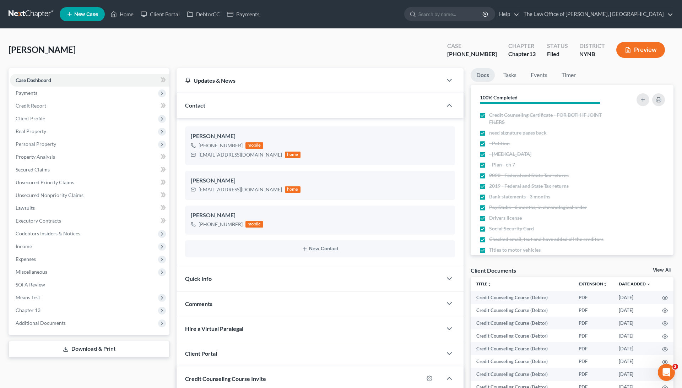
scroll to position [151, 0]
drag, startPoint x: 490, startPoint y: 53, endPoint x: 481, endPoint y: 54, distance: 8.6
click at [481, 54] on div "[PHONE_NUMBER]" at bounding box center [472, 54] width 50 height 8
drag, startPoint x: 492, startPoint y: 55, endPoint x: 452, endPoint y: 56, distance: 40.2
click at [451, 56] on div "Padworski, Jacqueline Upgraded Case 21-11163-1 Chapter Chapter 13 Status Filed …" at bounding box center [341, 52] width 665 height 31
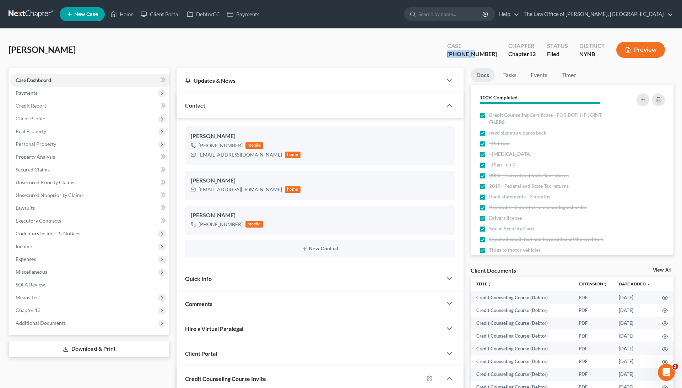
copy div "21-11163"
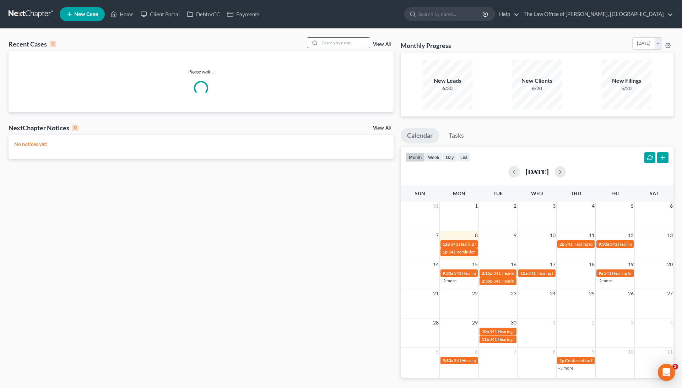
click at [346, 46] on input "search" at bounding box center [345, 43] width 50 height 10
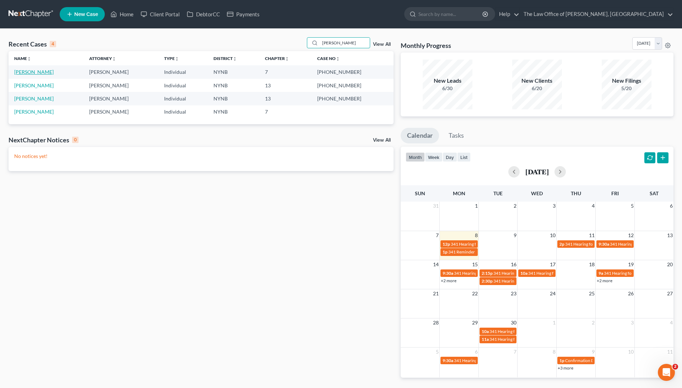
type input "[PERSON_NAME]"
click at [26, 72] on link "[PERSON_NAME]" at bounding box center [33, 72] width 39 height 6
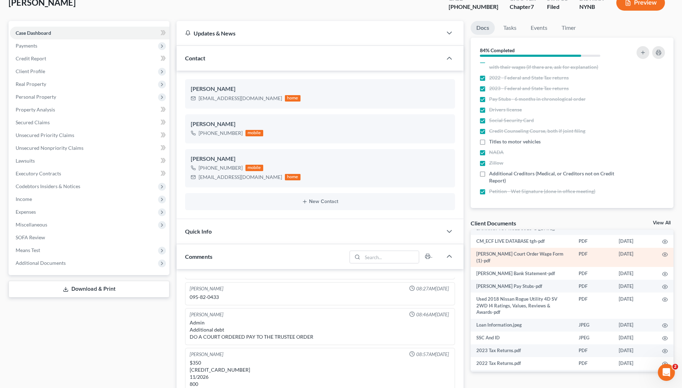
scroll to position [48, 0]
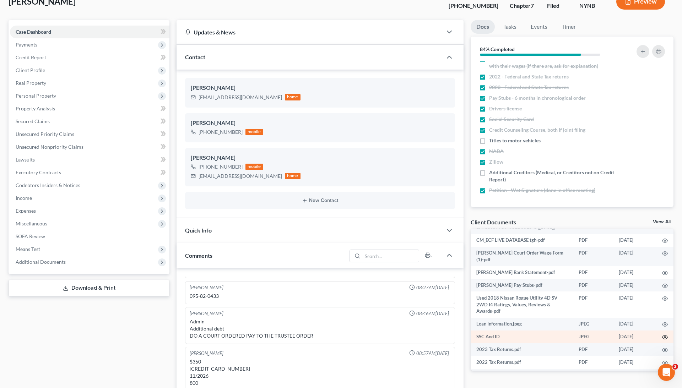
click at [665, 337] on circle "button" at bounding box center [664, 337] width 1 height 1
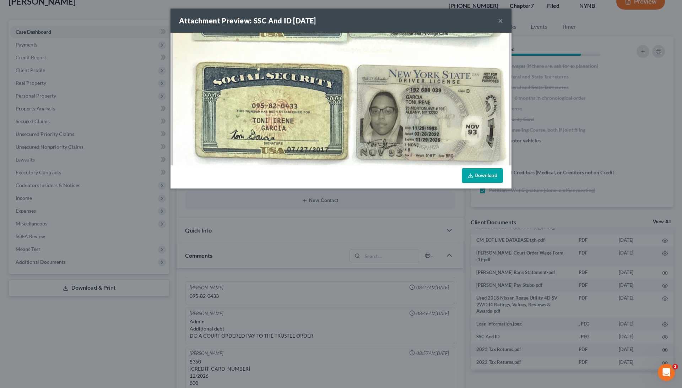
click at [502, 18] on button "×" at bounding box center [500, 20] width 5 height 9
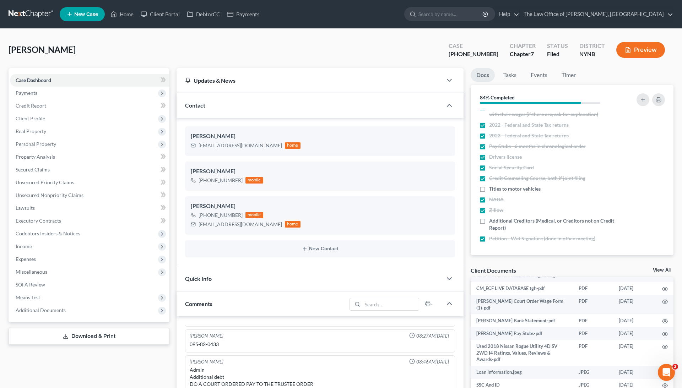
scroll to position [0, 0]
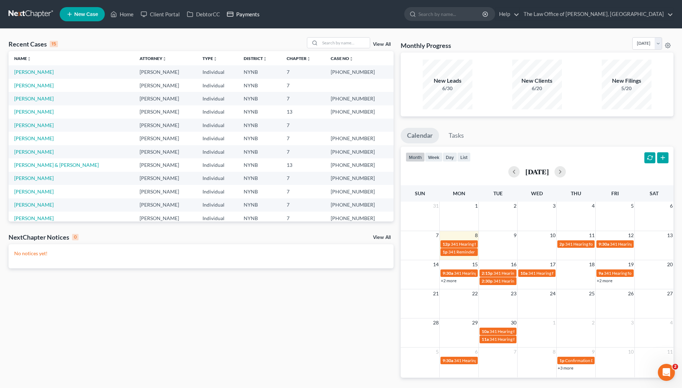
click at [241, 16] on link "Payments" at bounding box center [243, 14] width 40 height 13
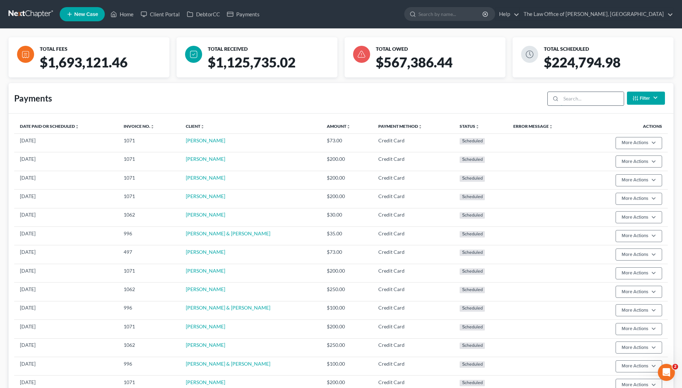
click at [590, 95] on input "search" at bounding box center [592, 99] width 63 height 14
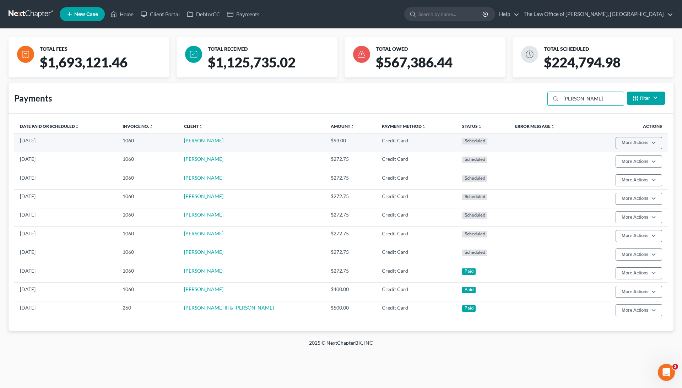
type input "[PERSON_NAME]"
click at [208, 137] on link "[PERSON_NAME]" at bounding box center [203, 140] width 39 height 6
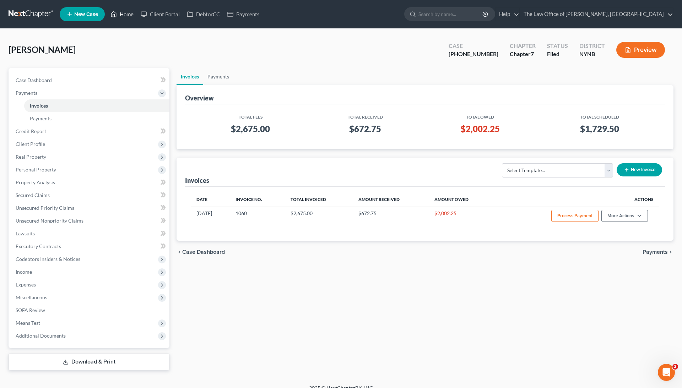
click at [135, 11] on link "Home" at bounding box center [122, 14] width 30 height 13
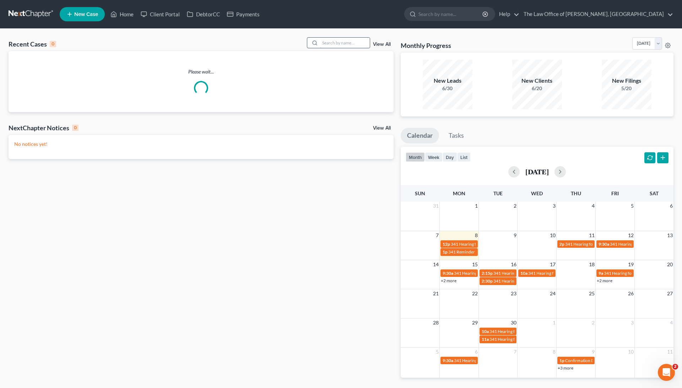
click at [353, 38] on input "search" at bounding box center [345, 43] width 50 height 10
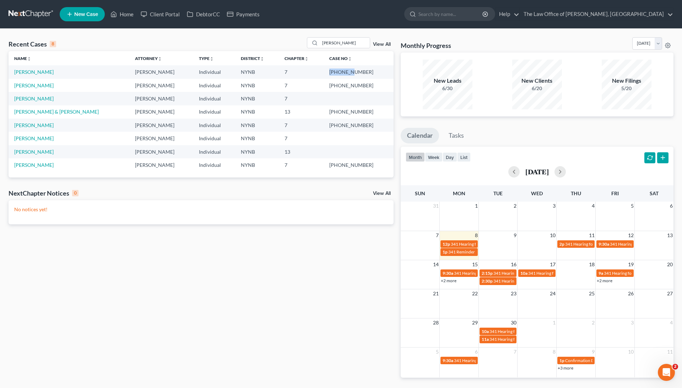
drag, startPoint x: 343, startPoint y: 71, endPoint x: 366, endPoint y: 73, distance: 22.5
click at [366, 73] on td "[PHONE_NUMBER]" at bounding box center [359, 71] width 70 height 13
copy td "25-10883"
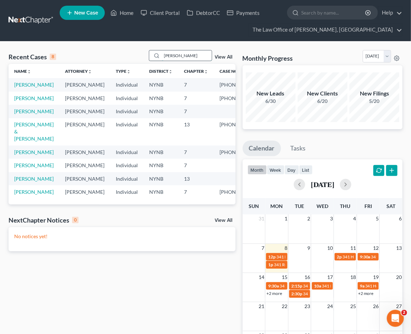
click at [194, 58] on input "[PERSON_NAME]" at bounding box center [187, 55] width 50 height 10
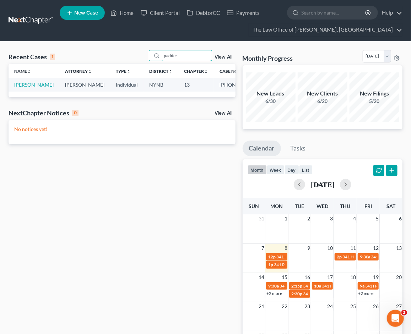
type input "padder"
drag, startPoint x: 140, startPoint y: 68, endPoint x: 28, endPoint y: 83, distance: 113.0
click at [28, 83] on link "[PERSON_NAME]" at bounding box center [33, 85] width 39 height 6
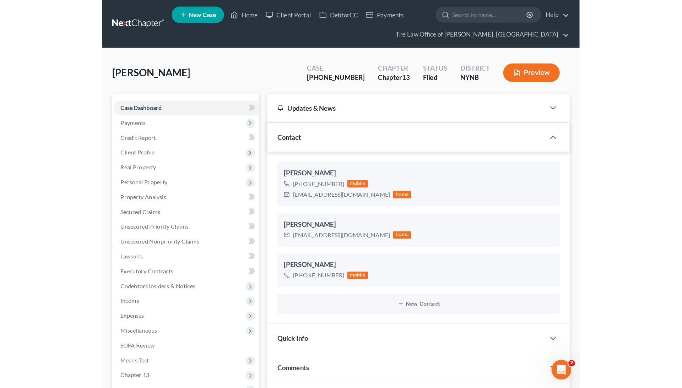
scroll to position [151, 0]
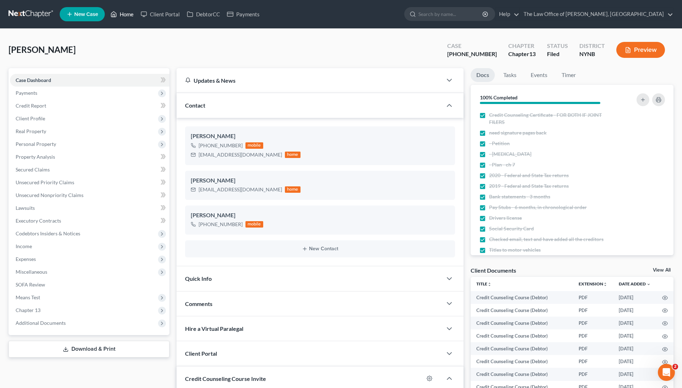
click at [126, 16] on link "Home" at bounding box center [122, 14] width 30 height 13
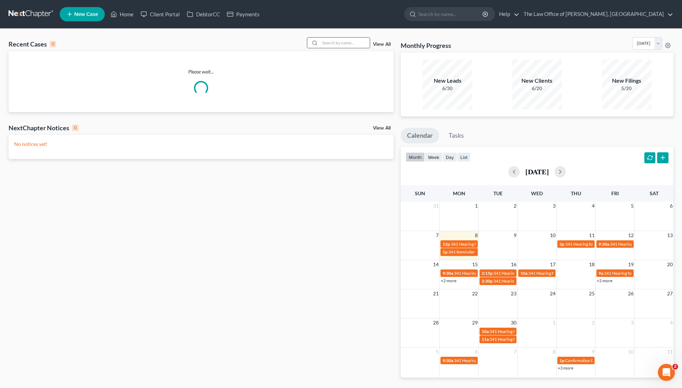
click at [331, 45] on input "search" at bounding box center [345, 43] width 50 height 10
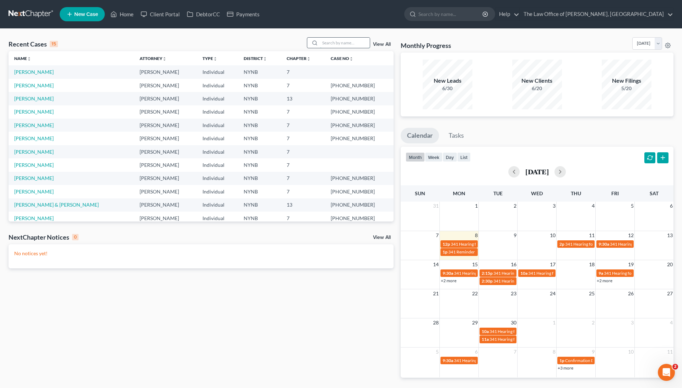
paste input "Colangelo"
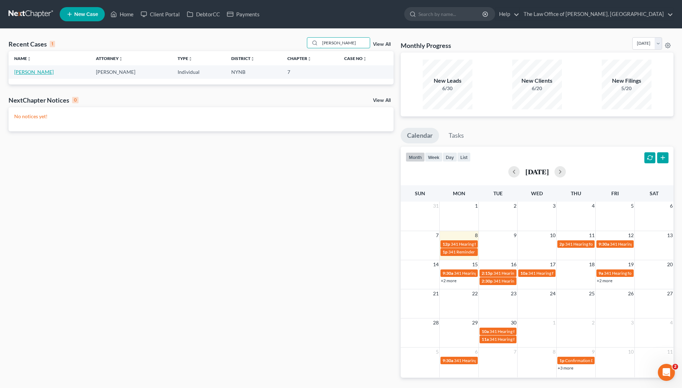
type input "Colangelo"
click at [50, 70] on link "Colangelo, Bonnie" at bounding box center [33, 72] width 39 height 6
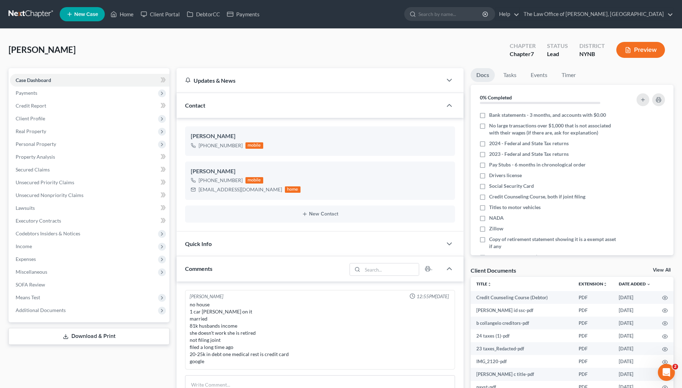
scroll to position [335, 0]
click at [489, 196] on label "Credit Counseling Course, both if joint filing" at bounding box center [537, 196] width 96 height 7
click at [492, 196] on input "Credit Counseling Course, both if joint filing" at bounding box center [494, 195] width 5 height 5
checkbox input "true"
click at [489, 153] on label "2023 - Federal and State Tax returns" at bounding box center [529, 154] width 80 height 7
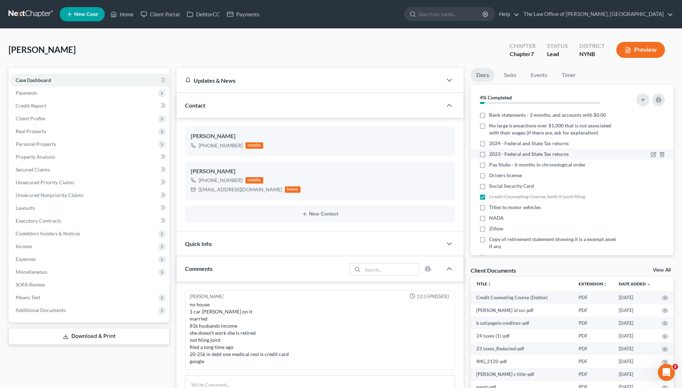
click at [492, 153] on input "2023 - Federal and State Tax returns" at bounding box center [494, 153] width 5 height 5
checkbox input "true"
click at [489, 142] on label "2024 - Federal and State Tax returns" at bounding box center [529, 143] width 80 height 7
click at [492, 142] on input "2024 - Federal and State Tax returns" at bounding box center [494, 142] width 5 height 5
checkbox input "true"
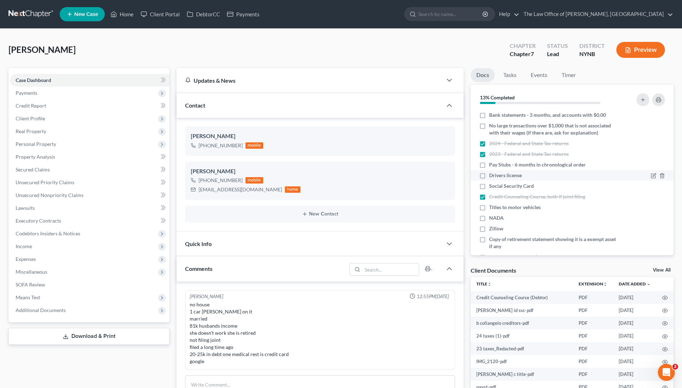
click at [489, 177] on label "Drivers license" at bounding box center [505, 175] width 33 height 7
click at [492, 177] on input "Drivers license" at bounding box center [494, 174] width 5 height 5
checkbox input "true"
click at [489, 185] on label "Social Security Card" at bounding box center [511, 186] width 45 height 7
click at [492, 185] on input "Social Security Card" at bounding box center [494, 185] width 5 height 5
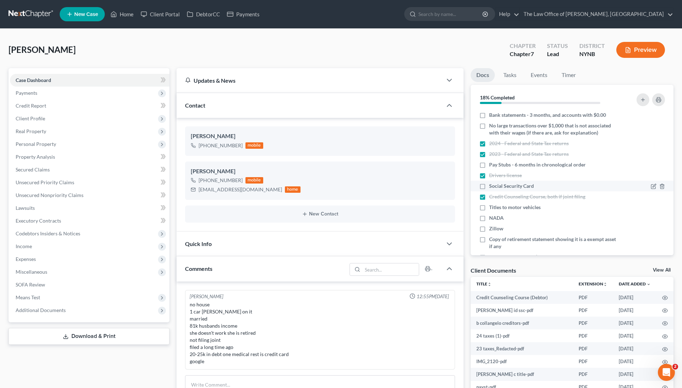
checkbox input "true"
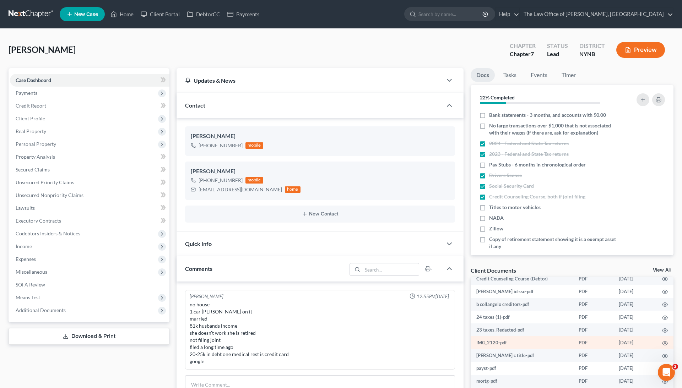
scroll to position [18, 0]
click at [664, 343] on icon "button" at bounding box center [665, 344] width 6 height 6
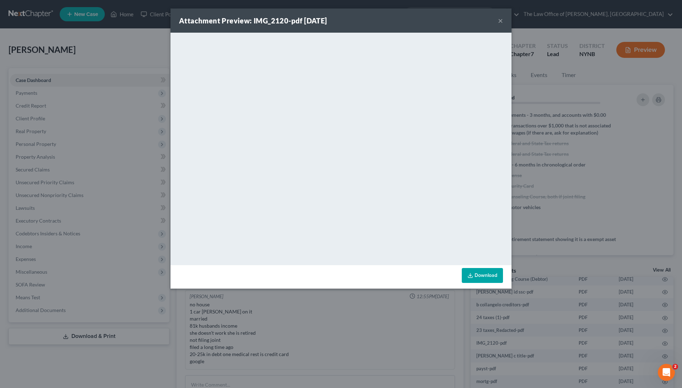
click at [549, 135] on div "Attachment Preview: IMG_2120-pdf 09/02/2025 × <object ng-attr-data='https://nex…" at bounding box center [341, 194] width 682 height 388
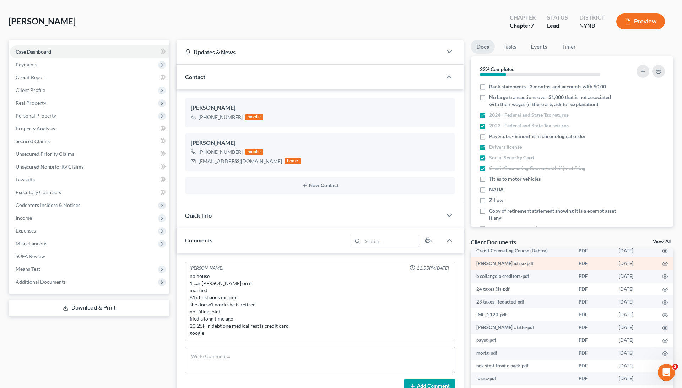
scroll to position [32, 0]
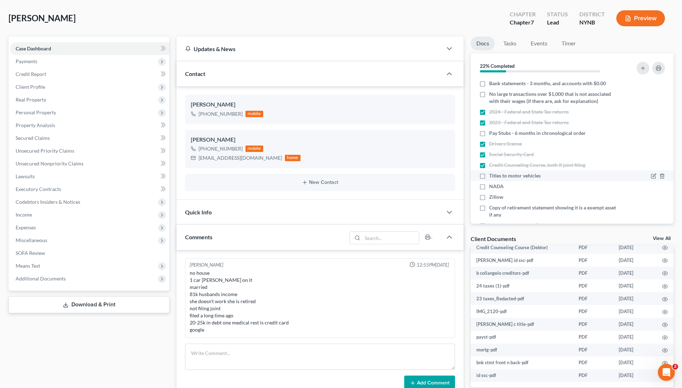
click at [489, 177] on label "Titles to motor vehicles" at bounding box center [515, 175] width 52 height 7
click at [492, 177] on input "Titles to motor vehicles" at bounding box center [494, 174] width 5 height 5
checkbox input "true"
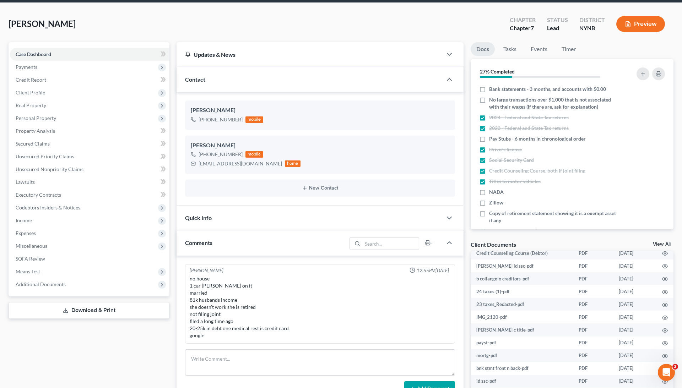
scroll to position [25, 0]
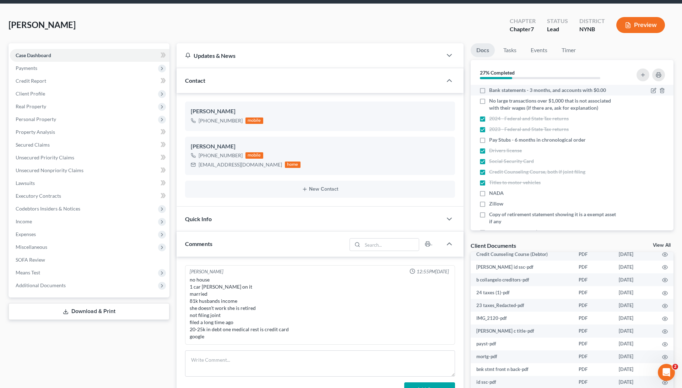
click at [489, 88] on label "Bank statements - 3 months, and accounts with $0.00" at bounding box center [547, 90] width 117 height 7
click at [492, 88] on input "Bank statements - 3 months, and accounts with $0.00" at bounding box center [494, 89] width 5 height 5
checkbox input "true"
click at [489, 136] on label "Pay Stubs - 6 months in chronological order" at bounding box center [537, 139] width 97 height 7
click at [492, 136] on input "Pay Stubs - 6 months in chronological order" at bounding box center [494, 138] width 5 height 5
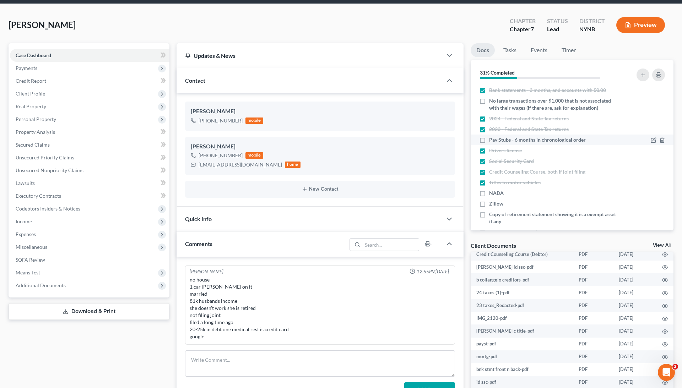
checkbox input "true"
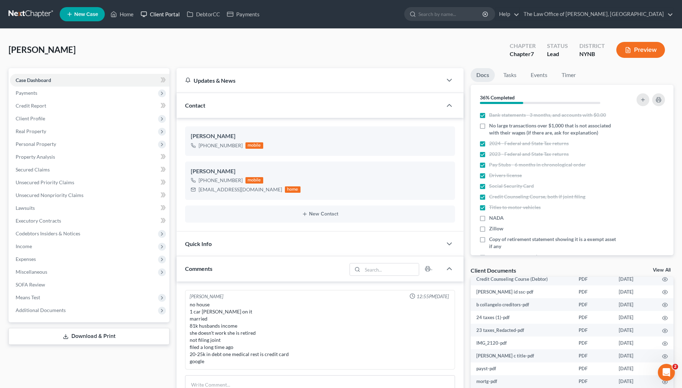
scroll to position [0, 0]
click at [163, 16] on link "Client Portal" at bounding box center [160, 14] width 46 height 13
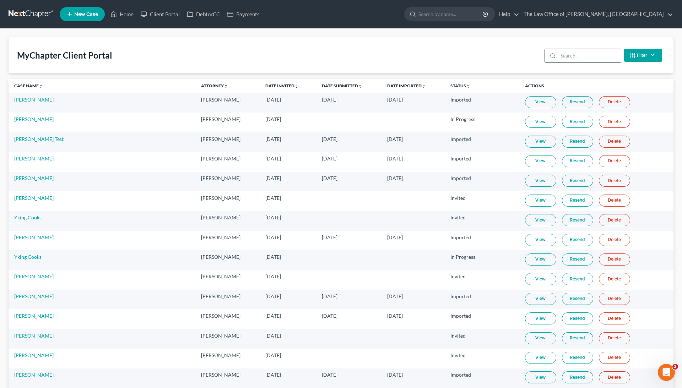
click at [573, 53] on input "search" at bounding box center [589, 56] width 63 height 14
paste input "Colangelo"
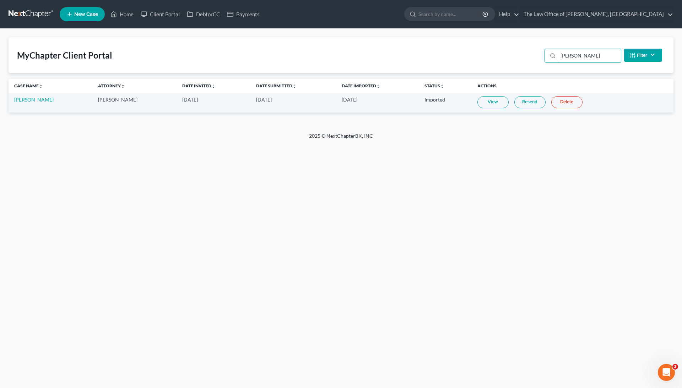
type input "Colangelo"
click at [50, 101] on link "Bonnie Colangelo" at bounding box center [33, 100] width 39 height 6
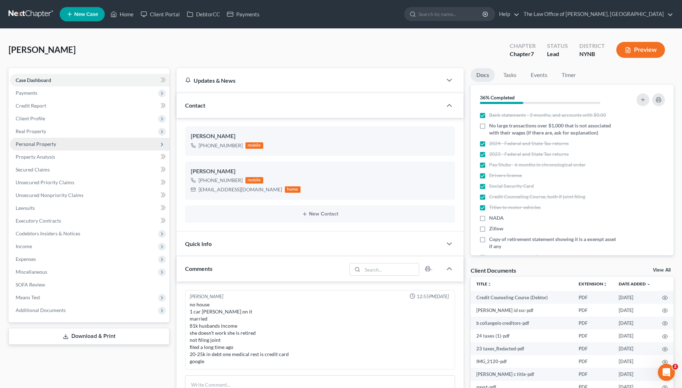
scroll to position [335, 0]
click at [69, 145] on span "Personal Property" at bounding box center [90, 144] width 160 height 13
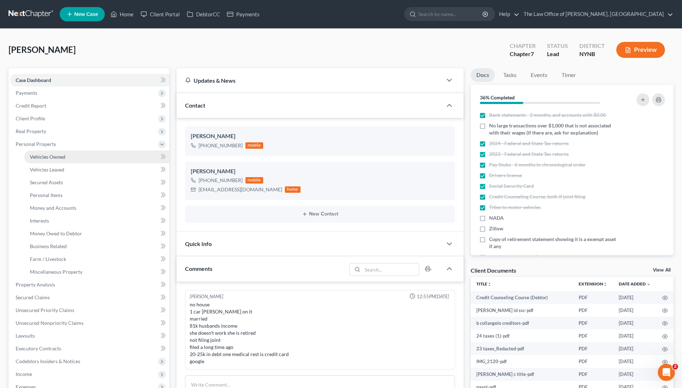
click at [70, 155] on link "Vehicles Owned" at bounding box center [96, 157] width 145 height 13
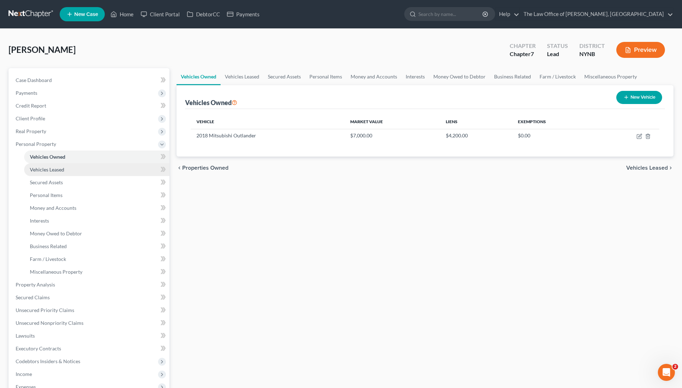
click at [70, 167] on link "Vehicles Leased" at bounding box center [96, 169] width 145 height 13
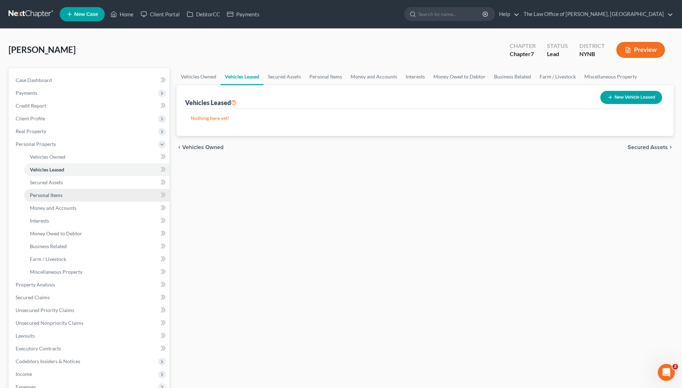
click at [72, 195] on link "Personal Items" at bounding box center [96, 195] width 145 height 13
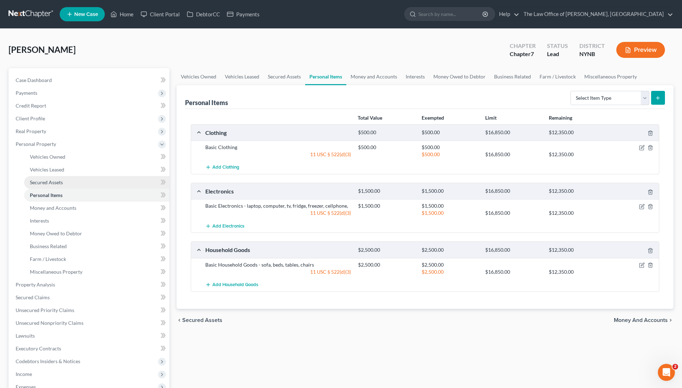
click at [71, 185] on link "Secured Assets" at bounding box center [96, 182] width 145 height 13
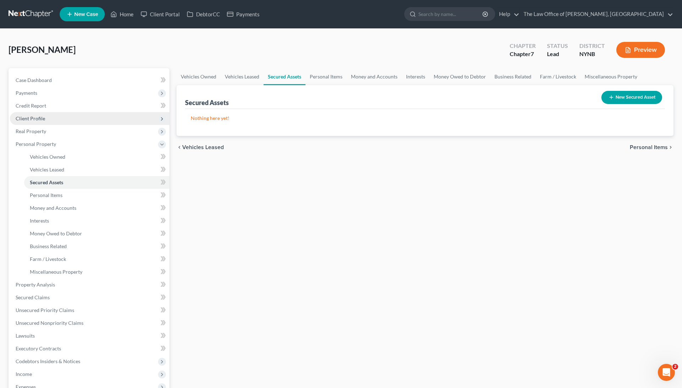
click at [58, 119] on span "Client Profile" at bounding box center [90, 118] width 160 height 13
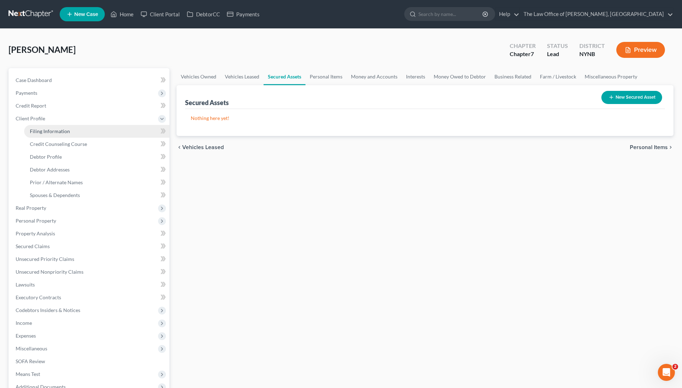
click at [60, 135] on link "Filing Information" at bounding box center [96, 131] width 145 height 13
select select "1"
select select "0"
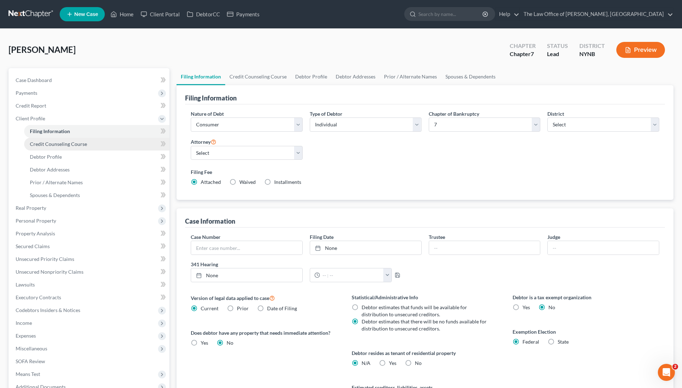
click at [61, 141] on span "Credit Counseling Course" at bounding box center [58, 144] width 57 height 6
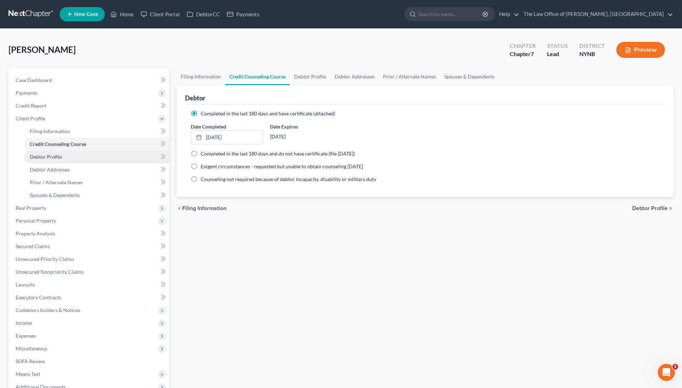
click at [64, 157] on link "Debtor Profile" at bounding box center [96, 157] width 145 height 13
select select "1"
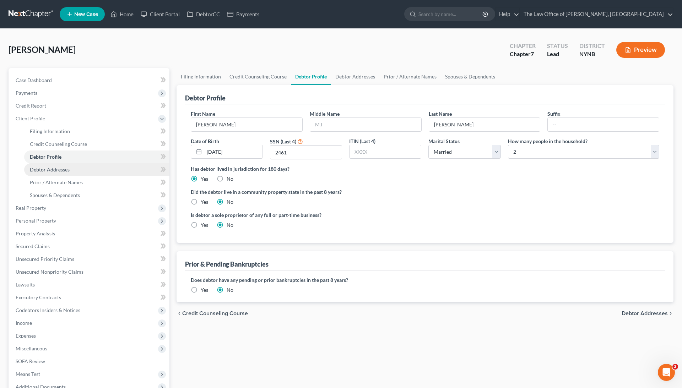
click at [60, 168] on span "Debtor Addresses" at bounding box center [50, 170] width 40 height 6
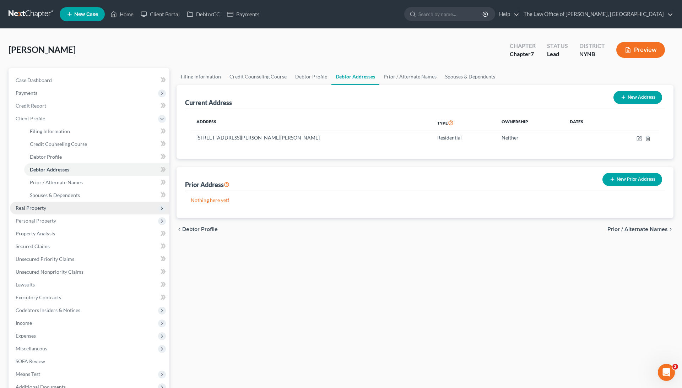
click at [60, 206] on span "Real Property" at bounding box center [90, 208] width 160 height 13
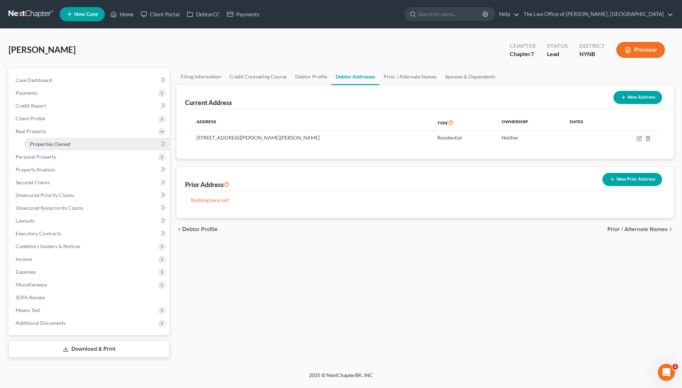
click at [52, 144] on span "Properties Owned" at bounding box center [50, 144] width 41 height 6
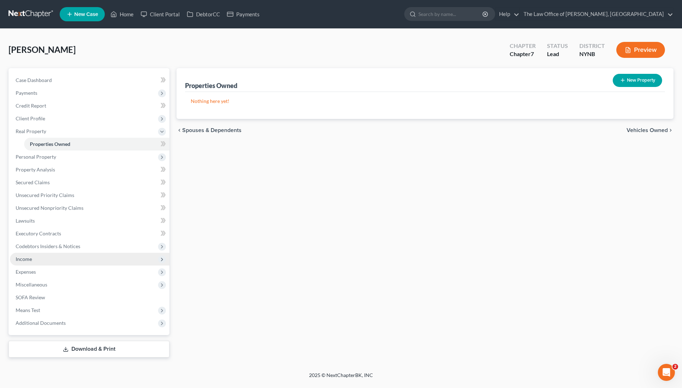
click at [52, 259] on span "Income" at bounding box center [90, 259] width 160 height 13
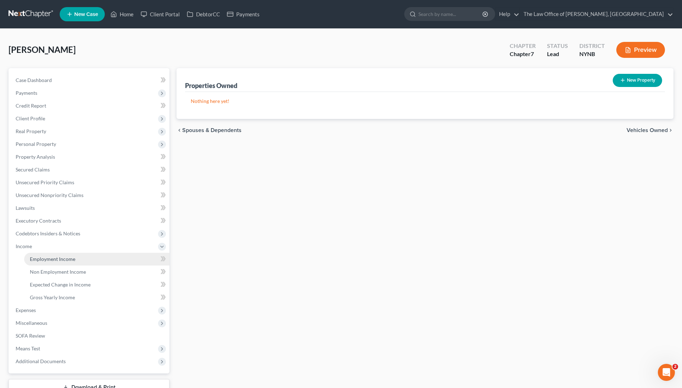
click at [53, 260] on span "Employment Income" at bounding box center [52, 259] width 45 height 6
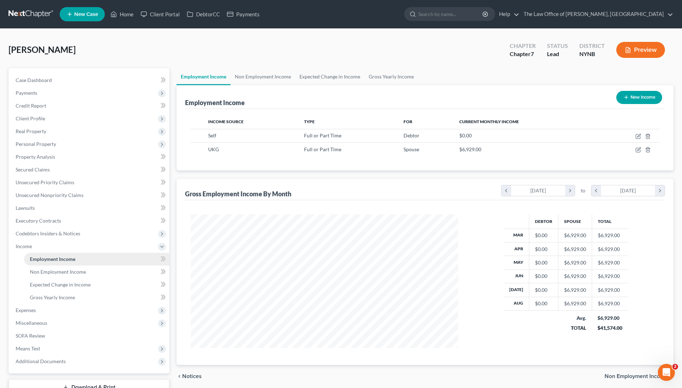
scroll to position [134, 281]
click at [56, 272] on span "Non Employment Income" at bounding box center [58, 272] width 56 height 6
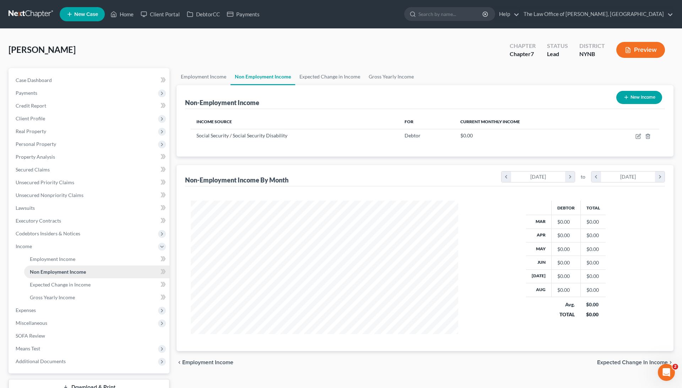
scroll to position [134, 281]
click at [58, 282] on span "Expected Change in Income" at bounding box center [60, 285] width 61 height 6
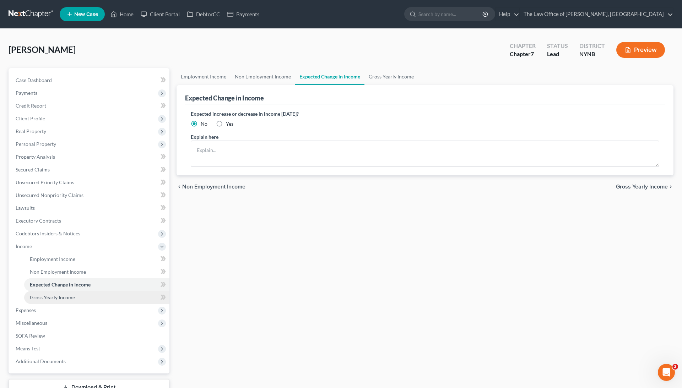
click at [61, 295] on span "Gross Yearly Income" at bounding box center [52, 298] width 45 height 6
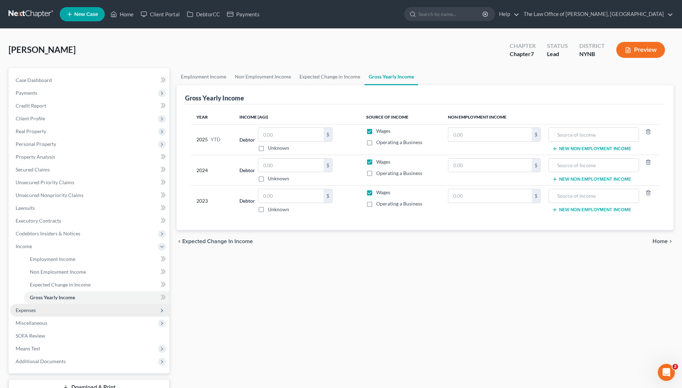
click at [49, 310] on span "Expenses" at bounding box center [90, 310] width 160 height 13
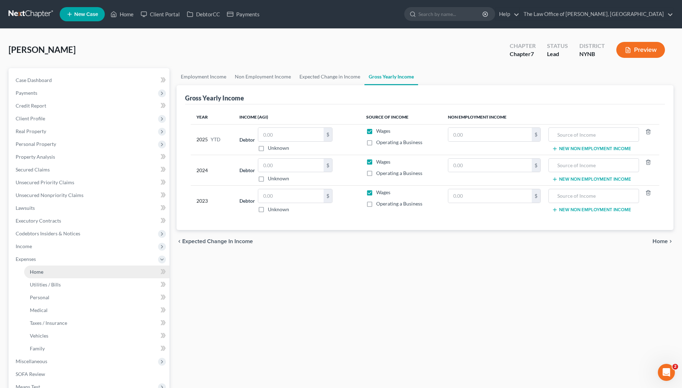
click at [46, 270] on link "Home" at bounding box center [96, 272] width 145 height 13
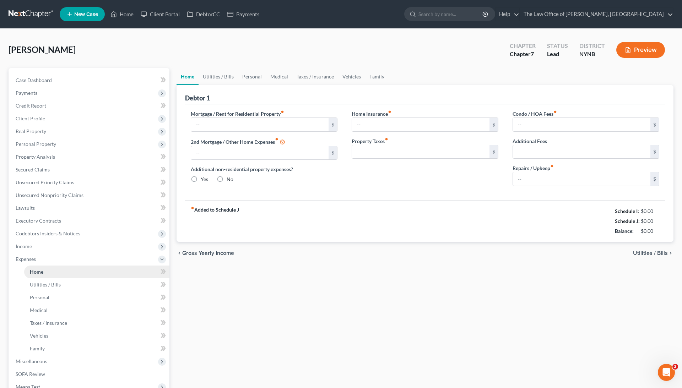
type input "760.00"
type input "0.00"
radio input "true"
type input "0.00"
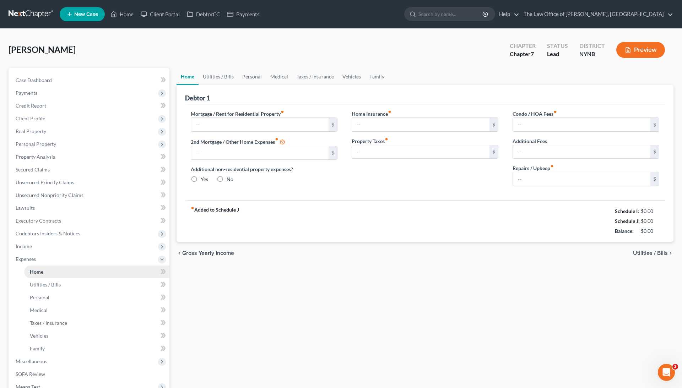
type input "0.00"
type input "100.00"
click at [46, 282] on span "Utilities / Bills" at bounding box center [45, 285] width 31 height 6
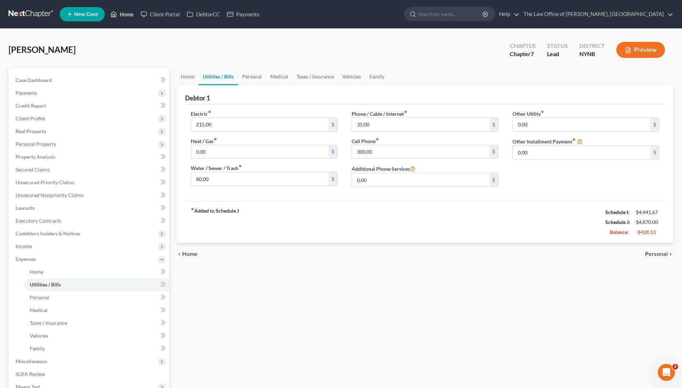
click at [131, 14] on link "Home" at bounding box center [122, 14] width 30 height 13
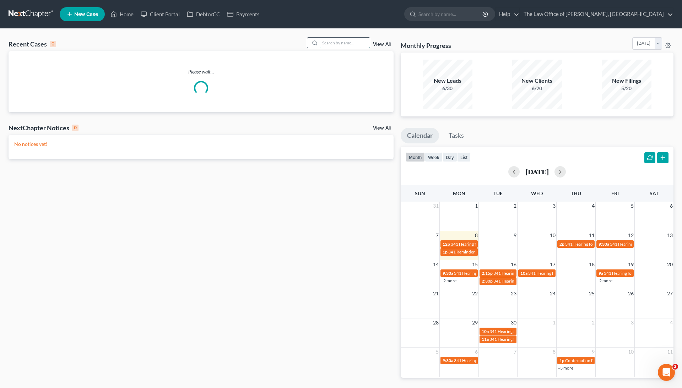
click at [340, 41] on input "search" at bounding box center [345, 43] width 50 height 10
paste input "Foster"
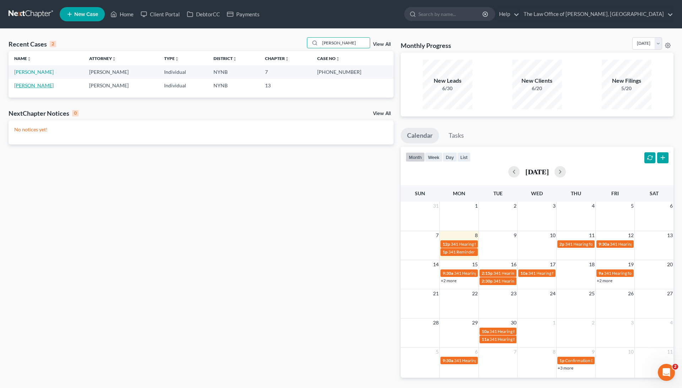
type input "Foster"
click at [37, 84] on link "Foster, Jessica" at bounding box center [33, 85] width 39 height 6
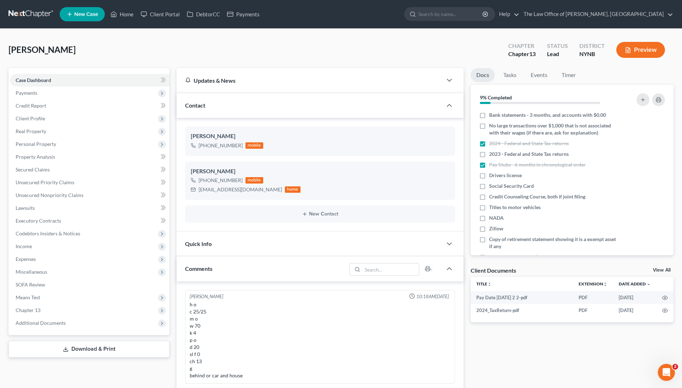
scroll to position [335, 0]
click at [174, 13] on link "Client Portal" at bounding box center [160, 14] width 46 height 13
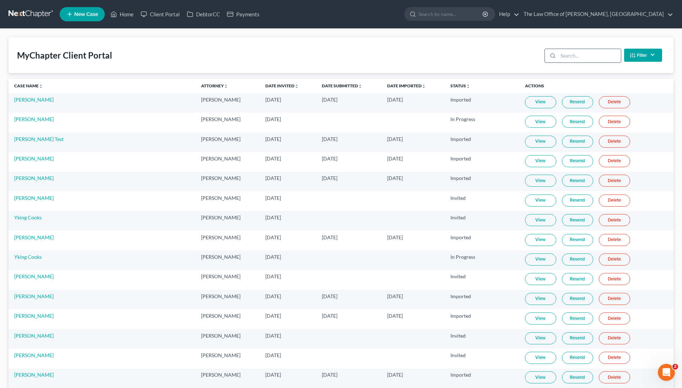
click at [577, 57] on input "search" at bounding box center [589, 56] width 63 height 14
paste input "Foster"
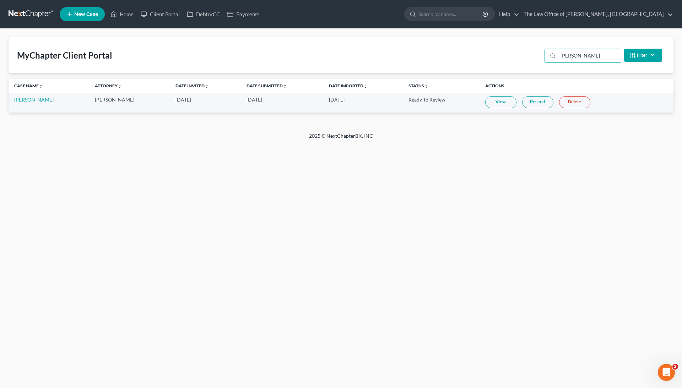
type input "Foster"
click at [493, 99] on link "View" at bounding box center [500, 102] width 31 height 12
click at [500, 98] on link "View" at bounding box center [500, 102] width 31 height 12
click at [206, 13] on link "DebtorCC" at bounding box center [203, 14] width 40 height 13
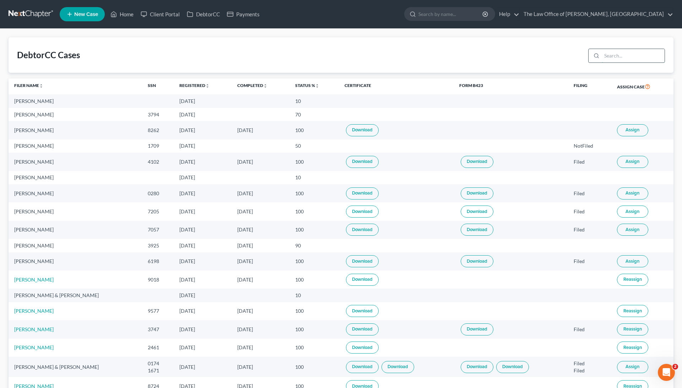
click at [641, 60] on input "search" at bounding box center [633, 56] width 63 height 14
paste input "Foster"
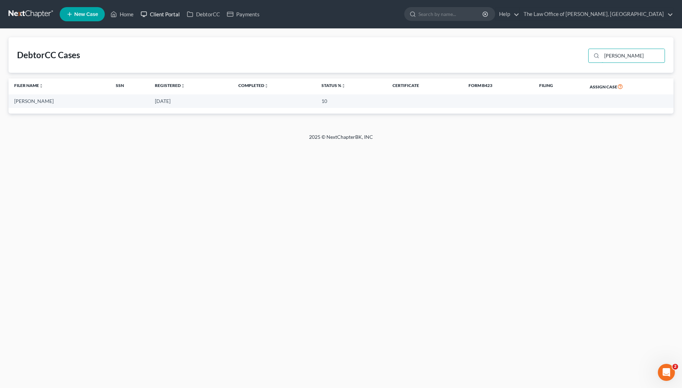
type input "Foster"
click at [153, 15] on link "Client Portal" at bounding box center [160, 14] width 46 height 13
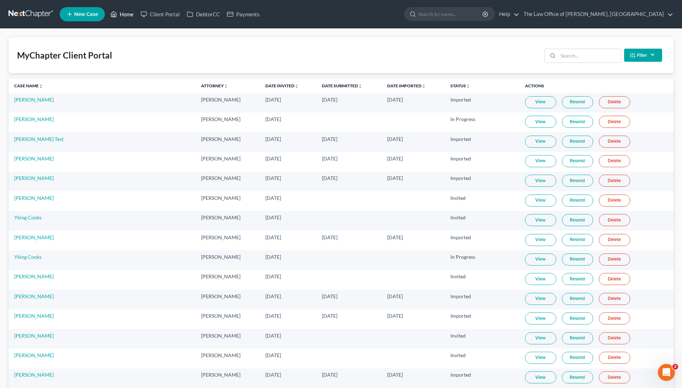
click at [124, 12] on link "Home" at bounding box center [122, 14] width 30 height 13
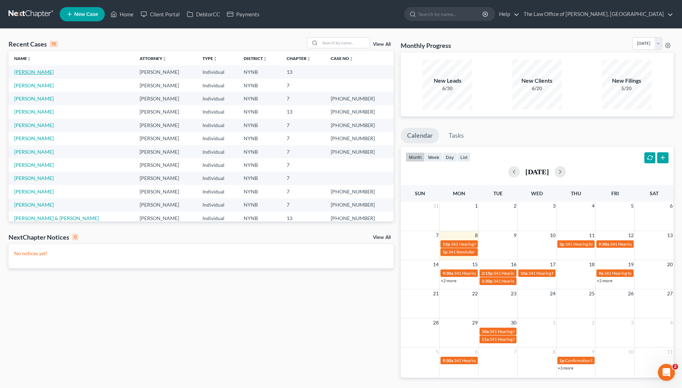
click at [39, 71] on link "Foster, Jessica" at bounding box center [33, 72] width 39 height 6
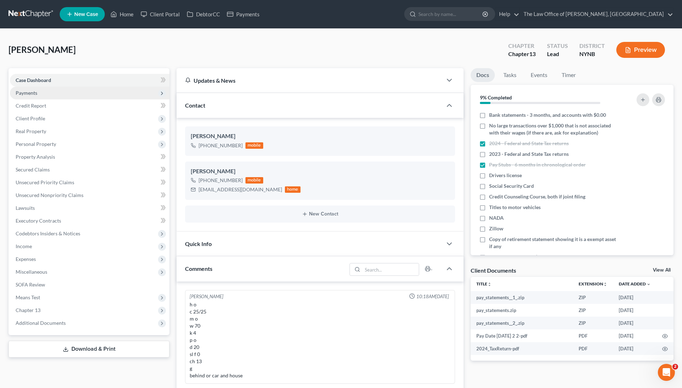
scroll to position [335, 0]
click at [131, 12] on link "Home" at bounding box center [122, 14] width 30 height 13
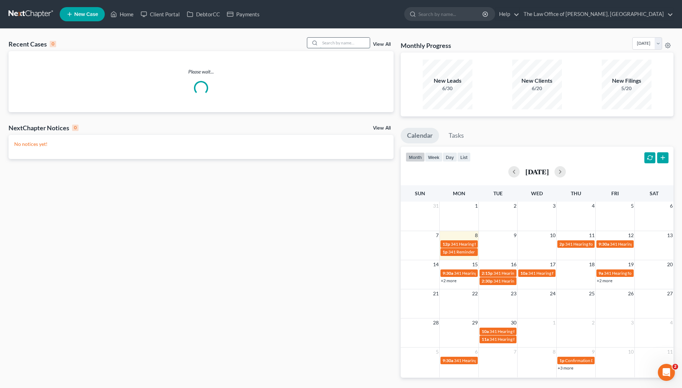
click at [349, 42] on input "search" at bounding box center [345, 43] width 50 height 10
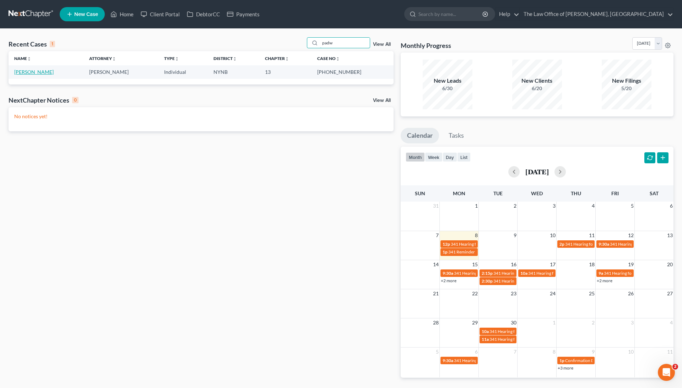
type input "padw"
click at [33, 73] on link "Padworski, Jacqueline" at bounding box center [33, 72] width 39 height 6
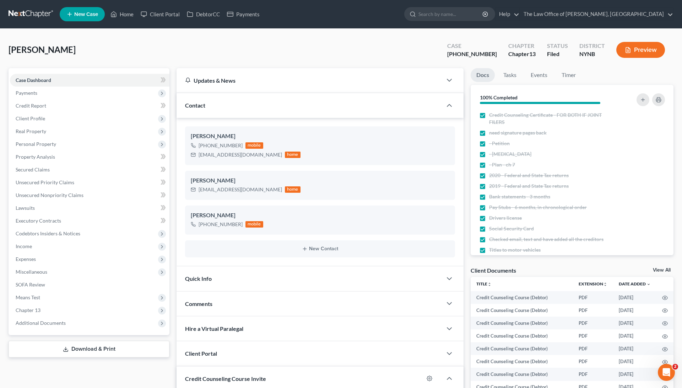
scroll to position [151, 0]
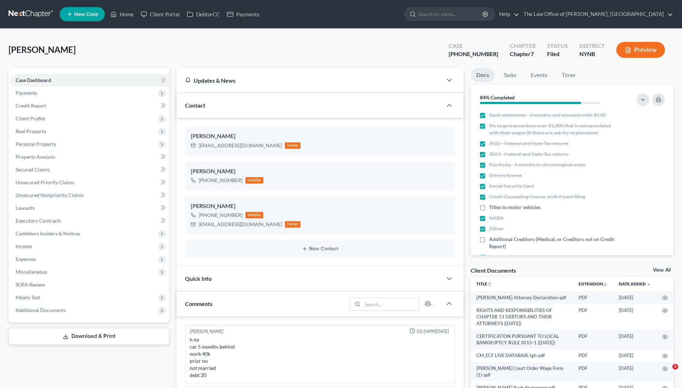
select select "0"
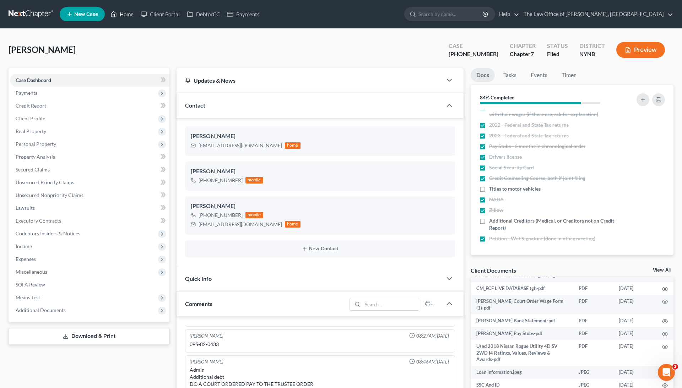
click at [124, 15] on link "Home" at bounding box center [122, 14] width 30 height 13
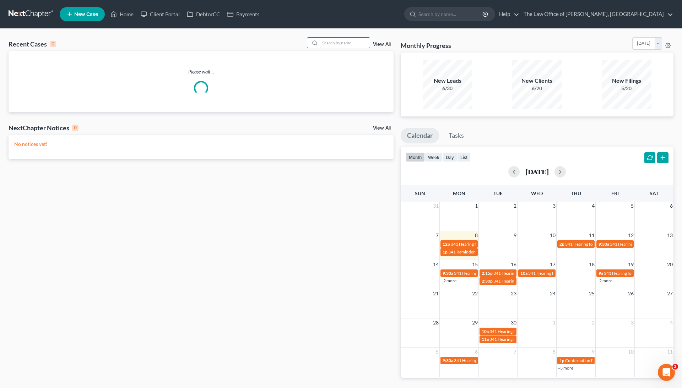
click at [354, 42] on input "search" at bounding box center [345, 43] width 50 height 10
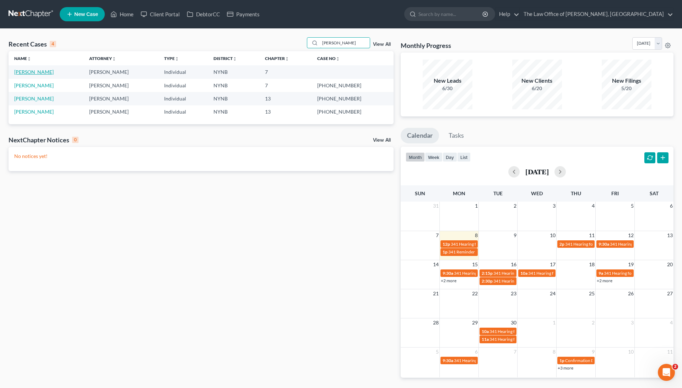
type input "bonni"
click at [43, 72] on link "[PERSON_NAME]" at bounding box center [33, 72] width 39 height 6
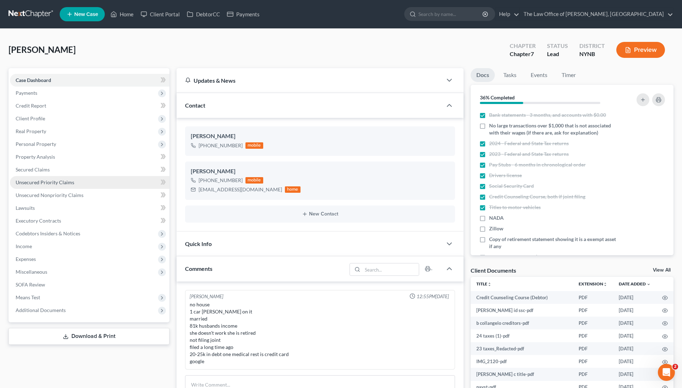
scroll to position [335, 0]
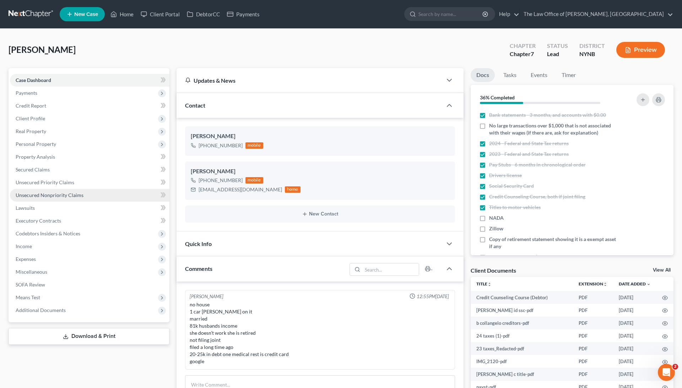
click at [64, 198] on link "Unsecured Nonpriority Claims" at bounding box center [90, 195] width 160 height 13
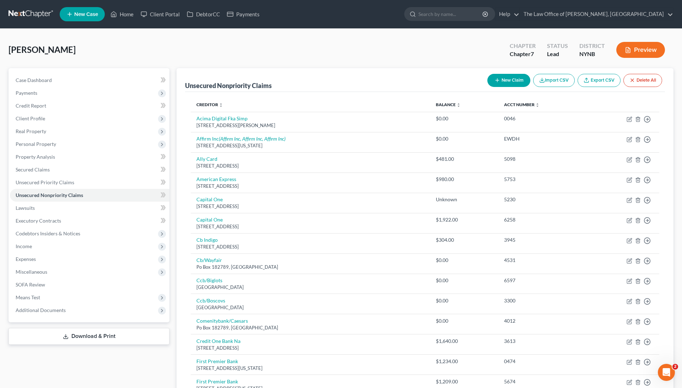
click at [509, 81] on button "New Claim" at bounding box center [508, 80] width 43 height 13
select select "0"
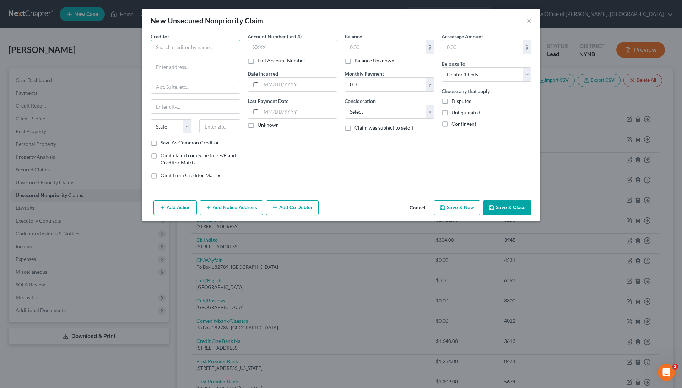
click at [188, 44] on input "text" at bounding box center [196, 47] width 90 height 14
click at [174, 46] on input "nathan litlauer Hospital" at bounding box center [196, 47] width 90 height 14
click at [158, 49] on input "nathan Litlauer Hospital" at bounding box center [196, 47] width 90 height 14
type input "Nathan Litlauer Hospital"
type input "PO Box 120153"
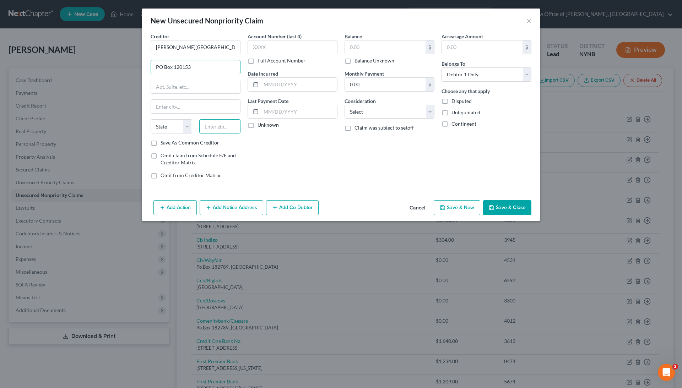
click at [216, 126] on input "text" at bounding box center [220, 126] width 42 height 14
type input "49528"
click at [271, 149] on div "Account Number (last 4) Full Account Number Date Incurred Last Payment Date Unk…" at bounding box center [292, 109] width 97 height 152
click at [235, 124] on input "49528" at bounding box center [220, 126] width 42 height 14
click at [220, 125] on input "49528" at bounding box center [220, 126] width 42 height 14
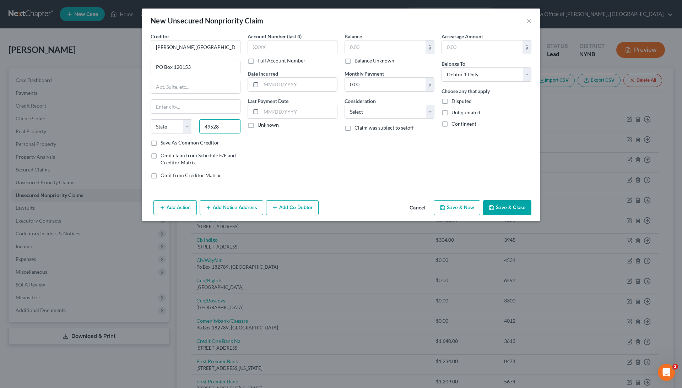
click at [212, 125] on input "49528" at bounding box center [220, 126] width 42 height 14
click at [256, 149] on div "Account Number (last 4) Full Account Number Date Incurred Last Payment Date Unk…" at bounding box center [292, 109] width 97 height 152
select select "23"
click at [196, 110] on input "text" at bounding box center [195, 107] width 89 height 14
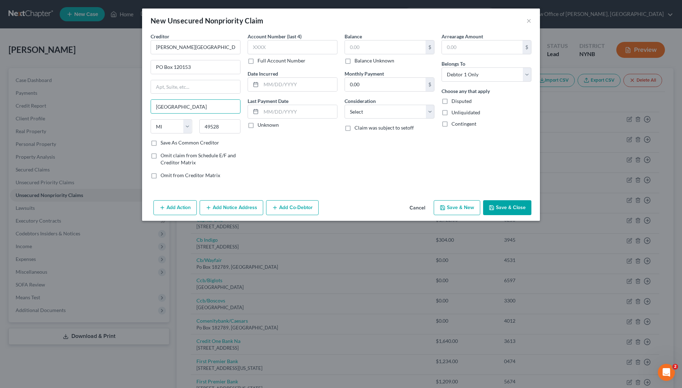
type input "Grand Rapids"
click at [288, 151] on div "Account Number (last 4) Full Account Number Date Incurred Last Payment Date Unk…" at bounding box center [292, 109] width 97 height 152
type input "4436"
click at [293, 144] on div "Account Number (last 4) 4436 Full Account Number Date Incurred Last Payment Dat…" at bounding box center [292, 109] width 97 height 152
click at [355, 60] on label "Balance Unknown" at bounding box center [375, 60] width 40 height 7
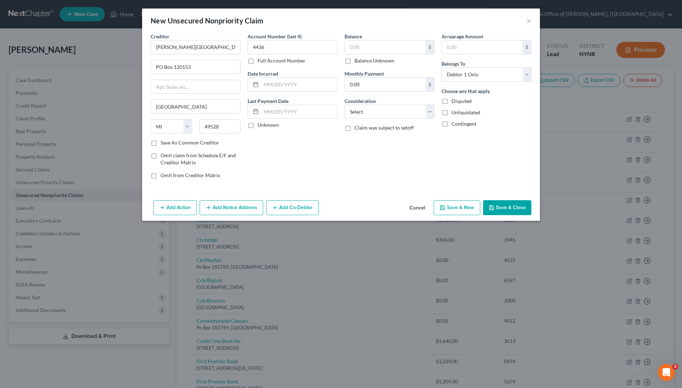
click at [357, 60] on input "Balance Unknown" at bounding box center [359, 59] width 5 height 5
checkbox input "true"
type input "0.00"
click at [504, 204] on button "Save & Close" at bounding box center [507, 207] width 48 height 15
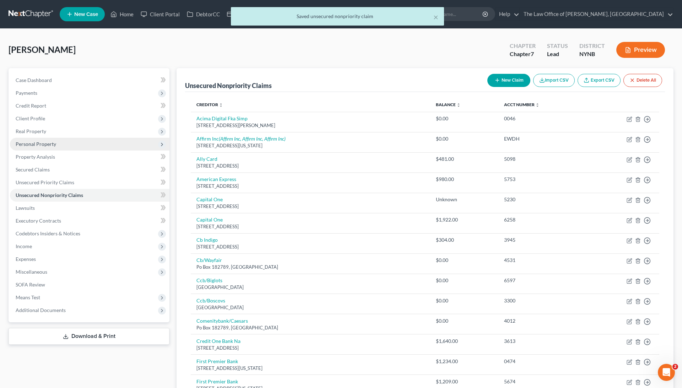
click at [31, 148] on span "Personal Property" at bounding box center [90, 144] width 160 height 13
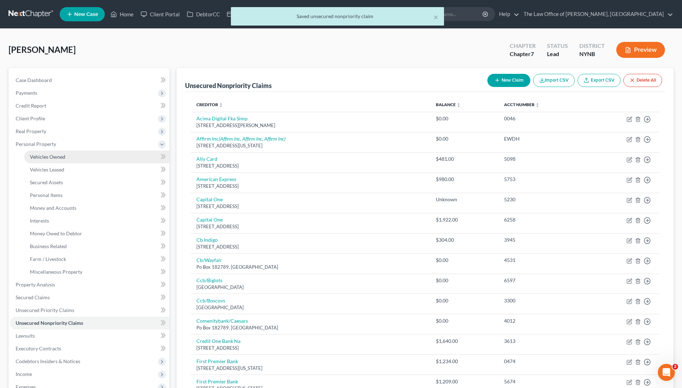
click at [37, 161] on link "Vehicles Owned" at bounding box center [96, 157] width 145 height 13
